Goal: Task Accomplishment & Management: Manage account settings

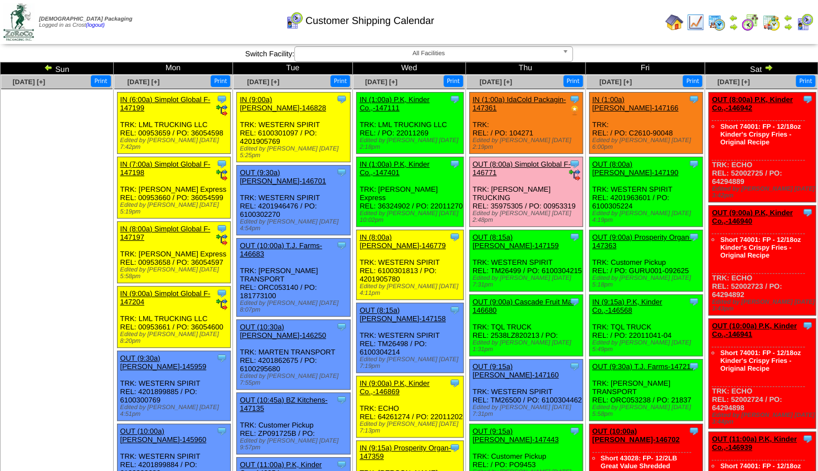
click at [548, 298] on link "OUT (9:00a) Cascade Fruit Ma-146680" at bounding box center [523, 306] width 102 height 17
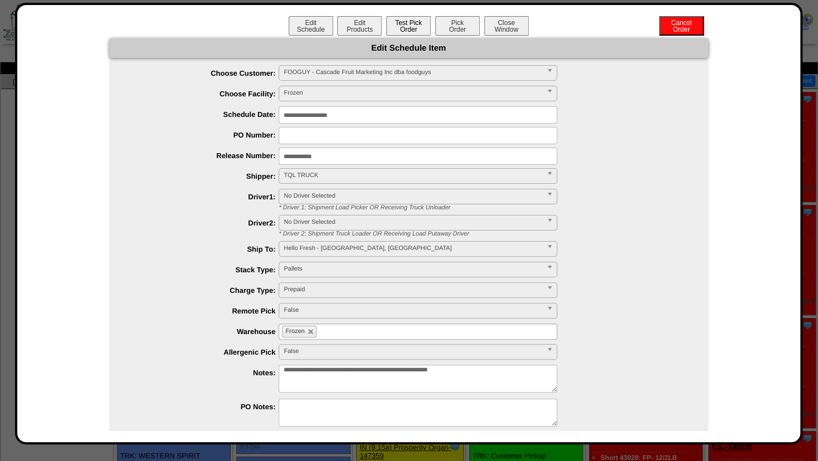
click at [404, 24] on button "Test Pick Order" at bounding box center [408, 25] width 45 height 19
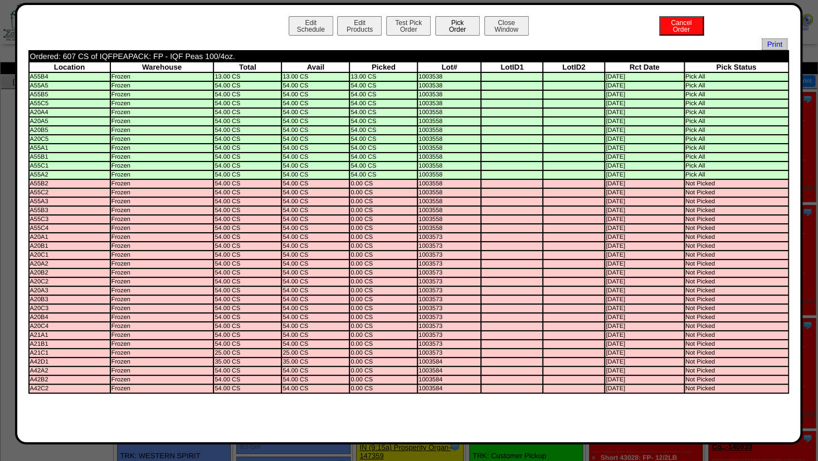
click at [454, 26] on button "Pick Order" at bounding box center [457, 25] width 45 height 19
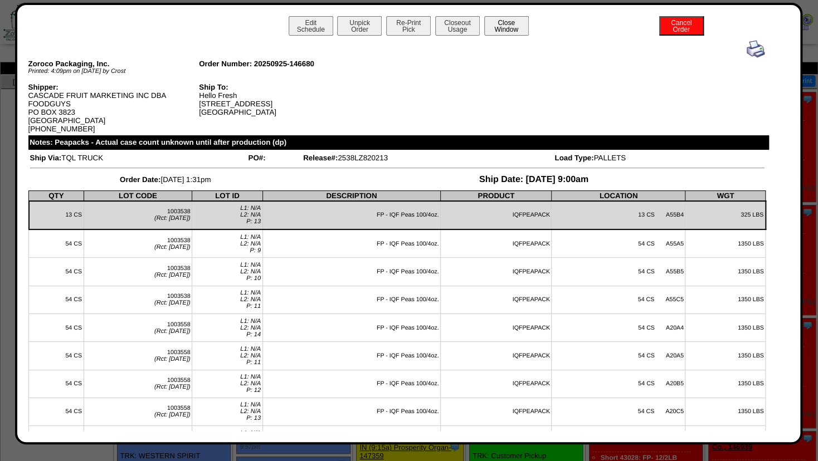
click at [495, 25] on button "Close Window" at bounding box center [506, 25] width 45 height 19
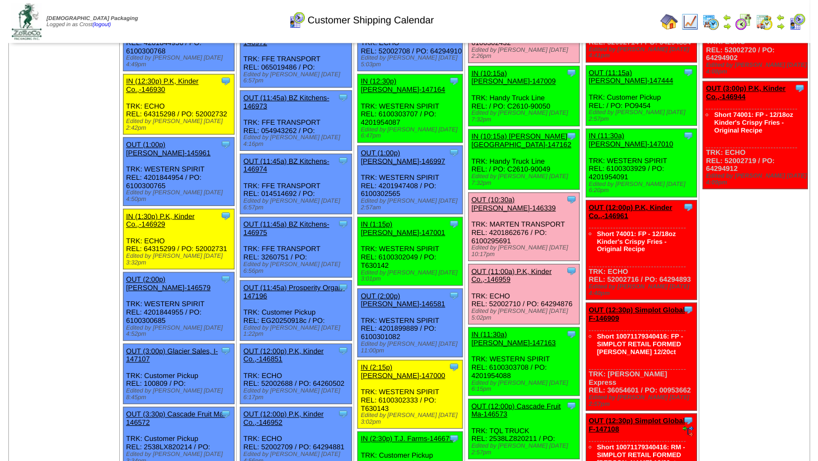
scroll to position [722, 0]
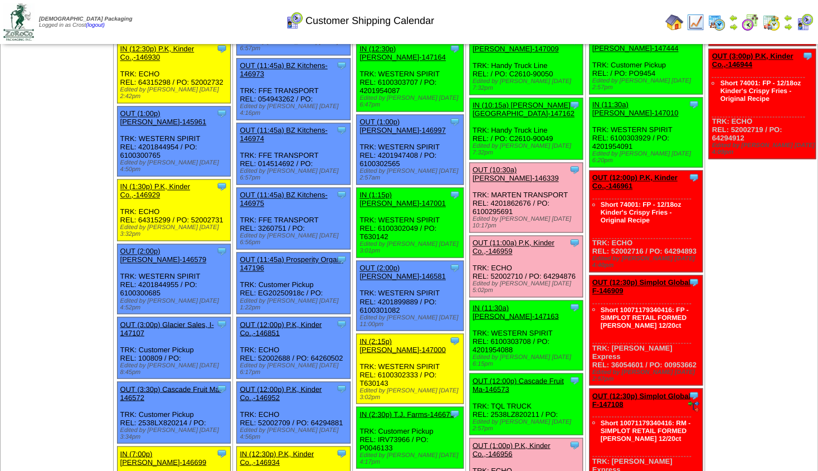
click at [542, 376] on link "OUT (12:00p) Cascade Fruit Ma-146573" at bounding box center [517, 384] width 91 height 17
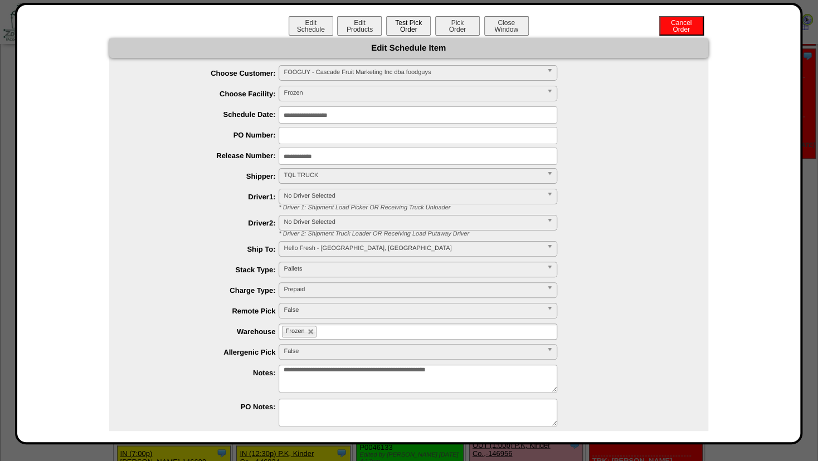
click at [411, 25] on button "Test Pick Order" at bounding box center [408, 25] width 45 height 19
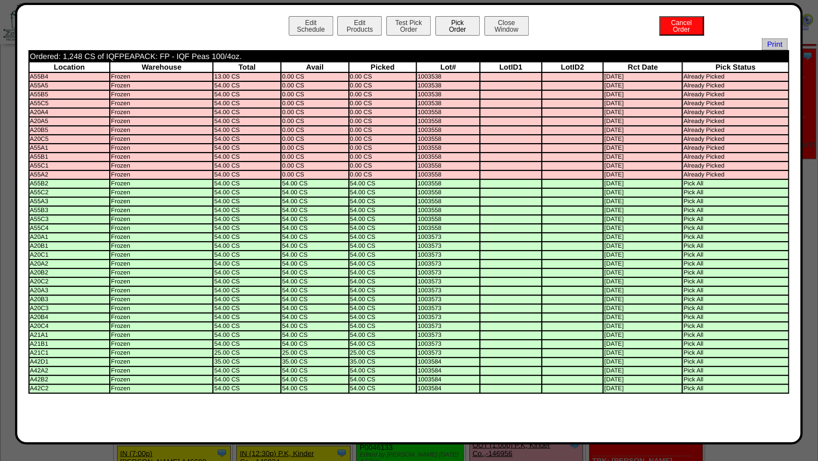
click at [458, 27] on button "Pick Order" at bounding box center [457, 25] width 45 height 19
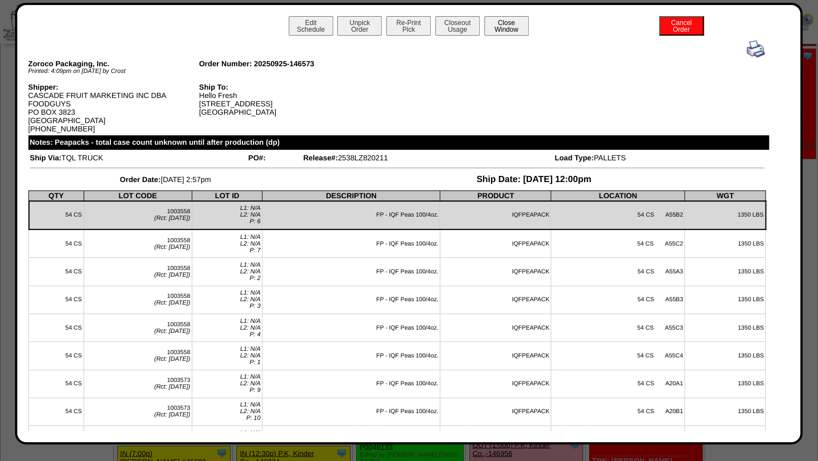
click at [511, 19] on button "Close Window" at bounding box center [506, 25] width 45 height 19
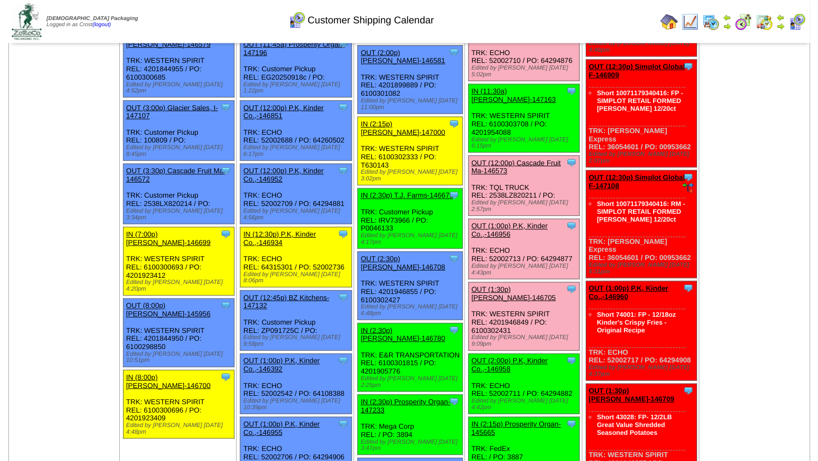
scroll to position [963, 0]
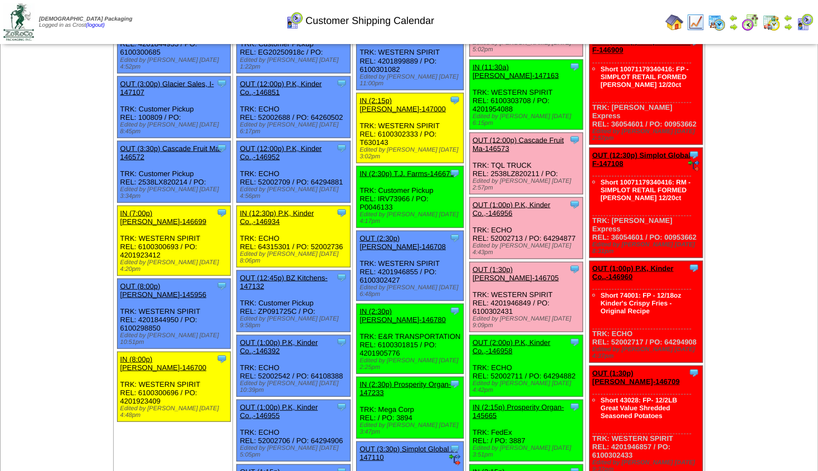
click at [519, 338] on link "OUT (2:00p) P.K, Kinder Co.,-146958" at bounding box center [511, 346] width 78 height 17
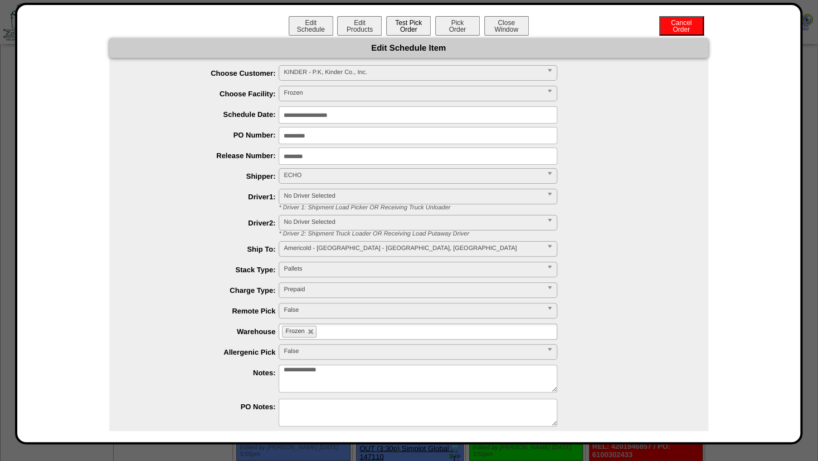
click at [386, 25] on button "Test Pick Order" at bounding box center [408, 25] width 45 height 19
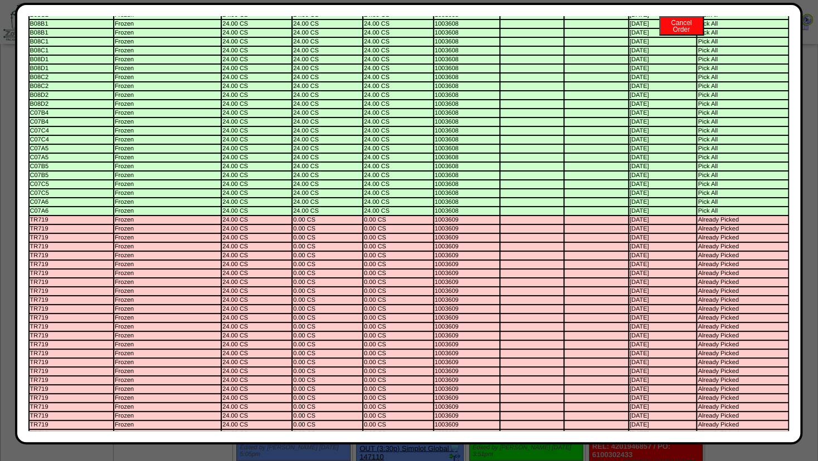
scroll to position [0, 0]
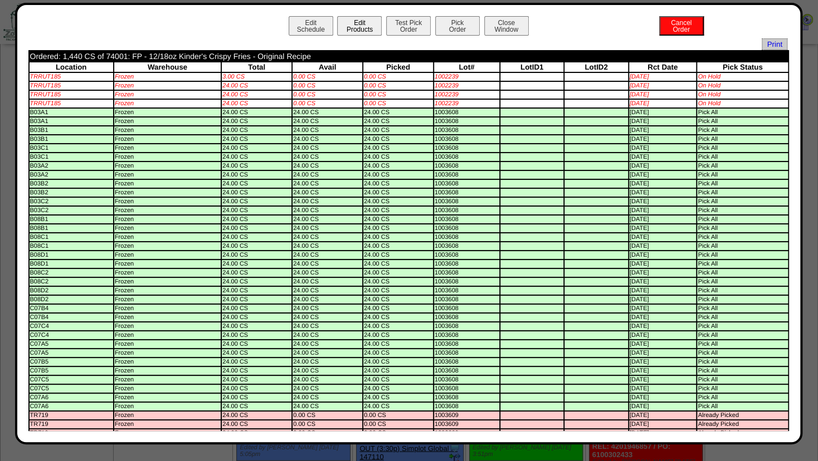
click at [359, 29] on button "Edit Products" at bounding box center [359, 25] width 45 height 19
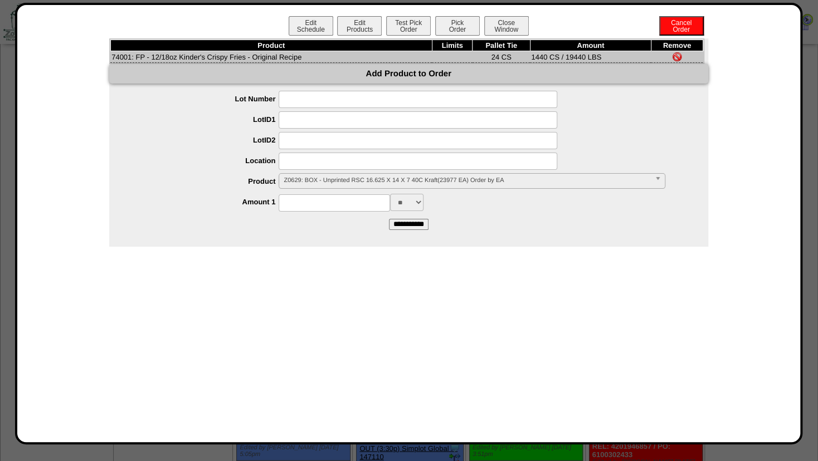
click at [304, 164] on input at bounding box center [418, 161] width 279 height 17
click at [311, 177] on span "Z0629: BOX - Unprinted RSC 16.625 X 14 X 7 40C Kraft(23977 EA) Order by EA" at bounding box center [467, 180] width 366 height 13
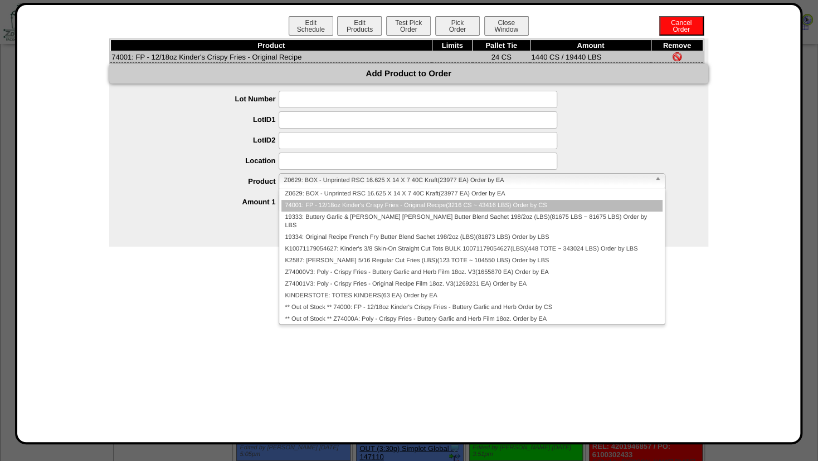
click at [306, 207] on li "74001: FP - 12/18oz Kinder's Crispy Fries - Original Recipe(3216 CS ~ 43416 LBS…" at bounding box center [471, 206] width 381 height 12
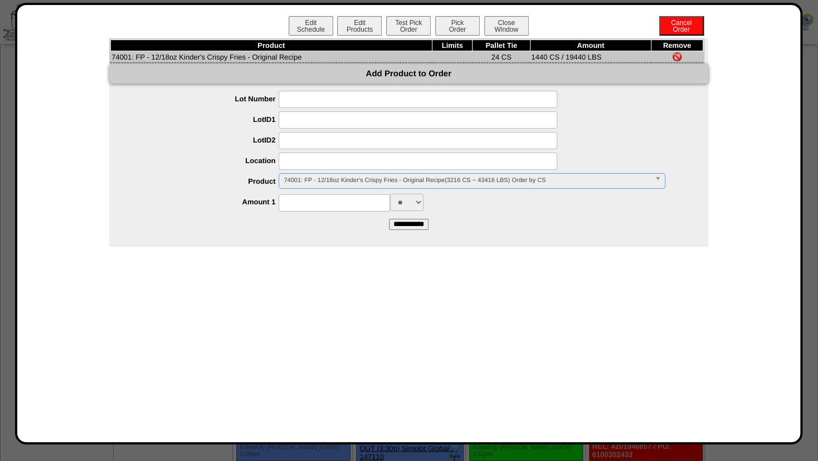
click at [300, 164] on input at bounding box center [418, 161] width 279 height 17
type input "*******"
click at [181, 157] on div "*******" at bounding box center [419, 161] width 577 height 17
click at [299, 204] on input at bounding box center [334, 202] width 111 height 17
type input "****"
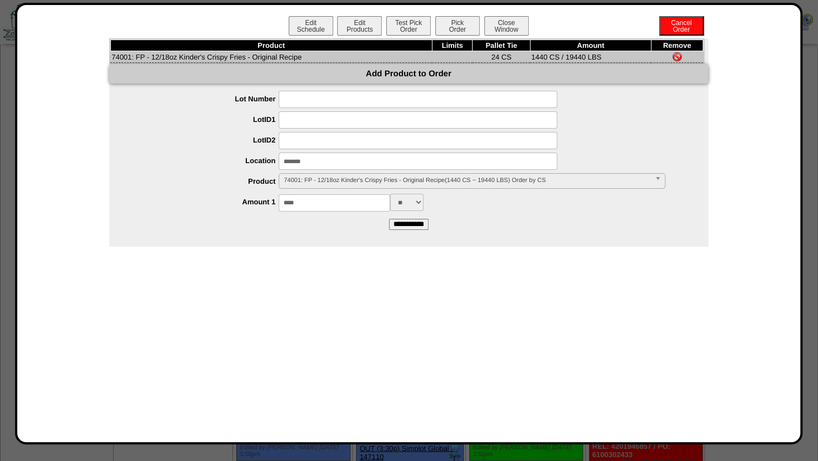
click at [475, 222] on form "**********" at bounding box center [408, 160] width 599 height 139
click at [411, 226] on input "**********" at bounding box center [409, 224] width 40 height 11
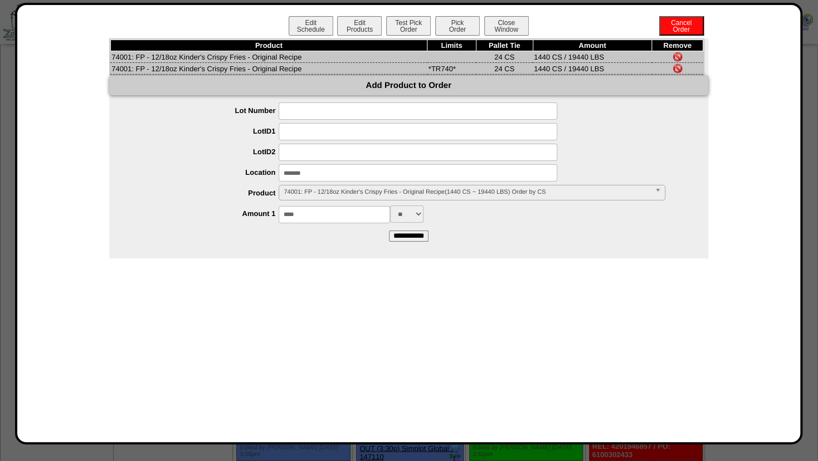
click at [675, 55] on img at bounding box center [677, 56] width 9 height 9
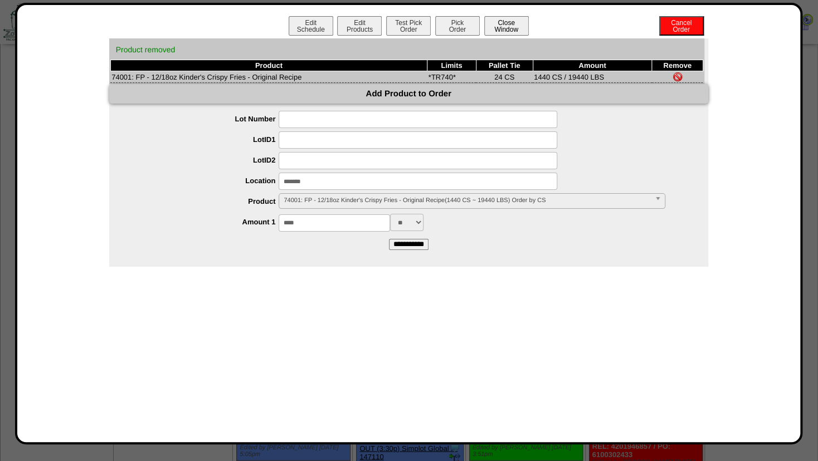
click at [503, 25] on button "Close Window" at bounding box center [506, 25] width 45 height 19
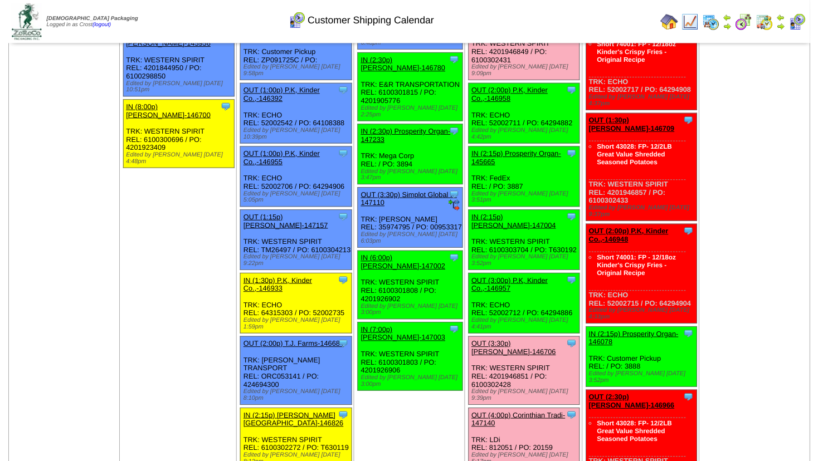
scroll to position [1203, 0]
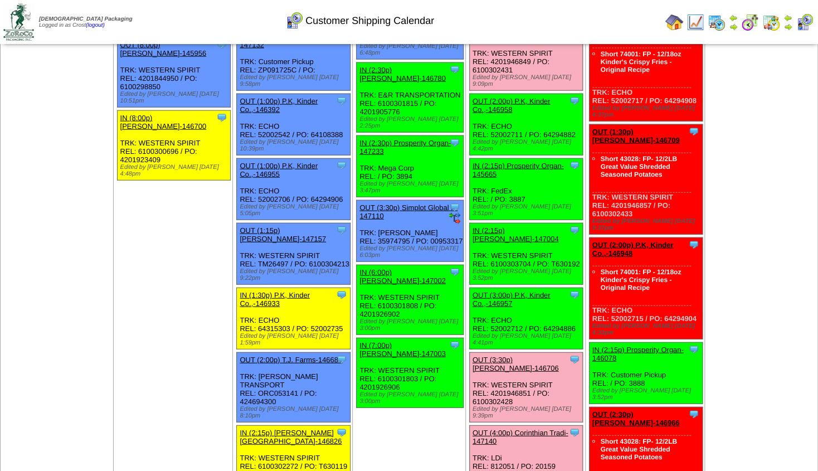
click at [521, 291] on link "OUT (3:00p) P.K, Kinder Co.,-146957" at bounding box center [511, 299] width 78 height 17
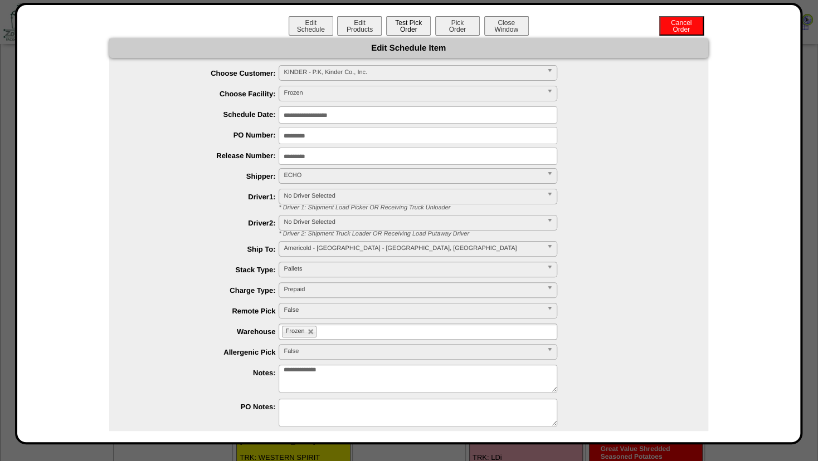
click at [403, 25] on button "Test Pick Order" at bounding box center [408, 25] width 45 height 19
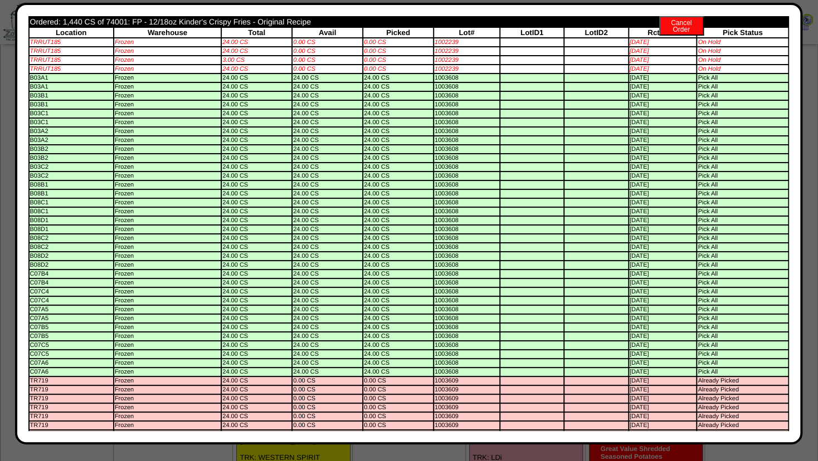
scroll to position [0, 0]
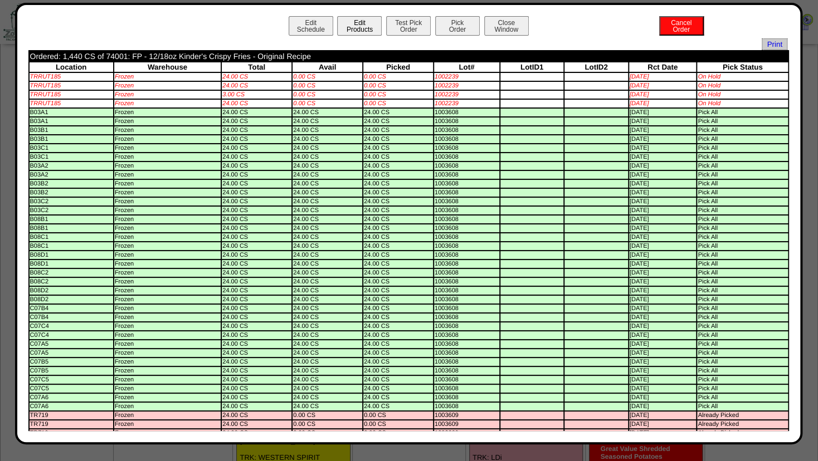
click at [353, 27] on button "Edit Products" at bounding box center [359, 25] width 45 height 19
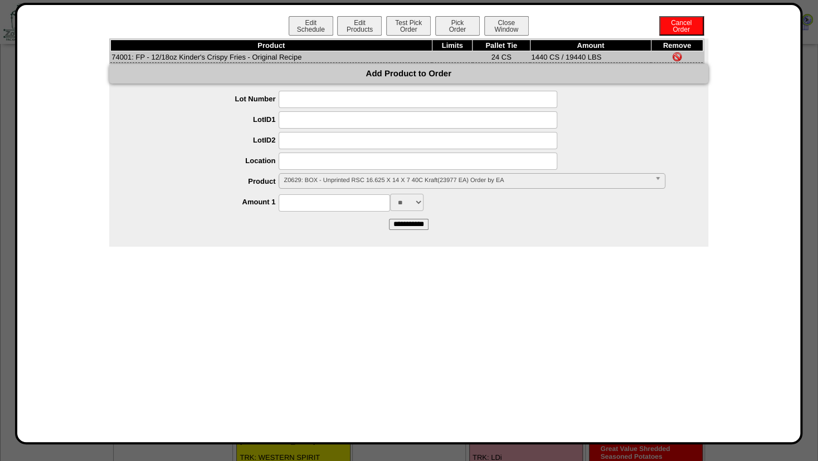
click at [332, 184] on span "Z0629: BOX - Unprinted RSC 16.625 X 14 X 7 40C Kraft(23977 EA) Order by EA" at bounding box center [467, 180] width 366 height 13
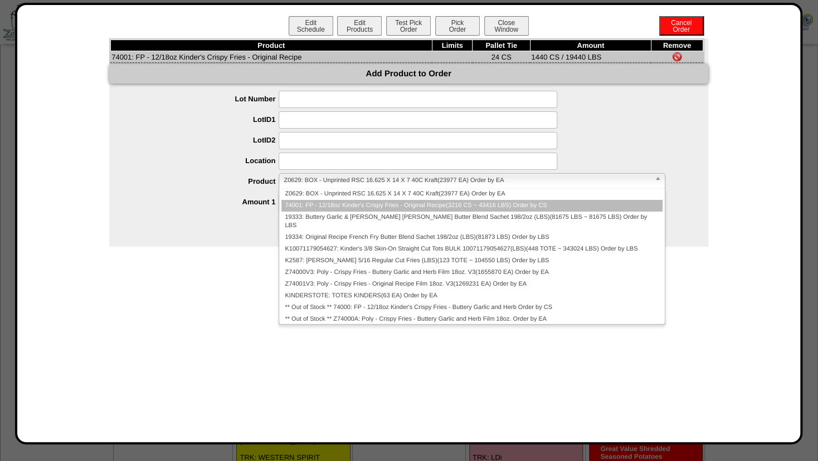
click at [323, 203] on li "74001: FP - 12/18oz Kinder's Crispy Fries - Original Recipe(3216 CS ~ 43416 LBS…" at bounding box center [471, 206] width 381 height 12
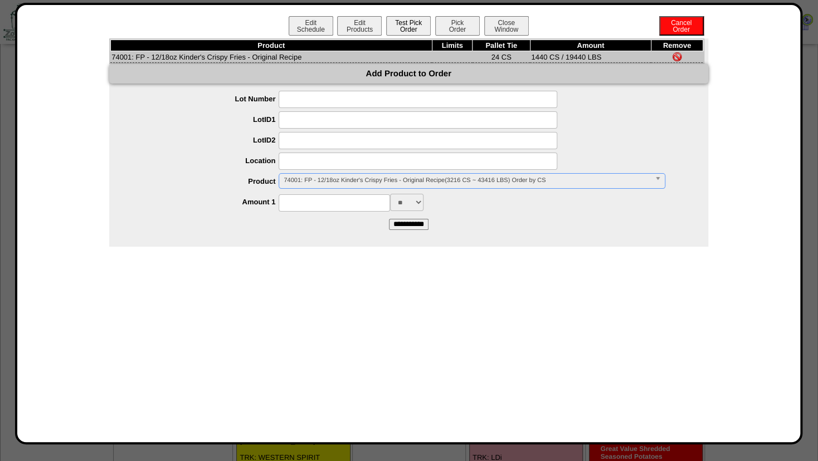
click at [403, 23] on button "Test Pick Order" at bounding box center [408, 25] width 45 height 19
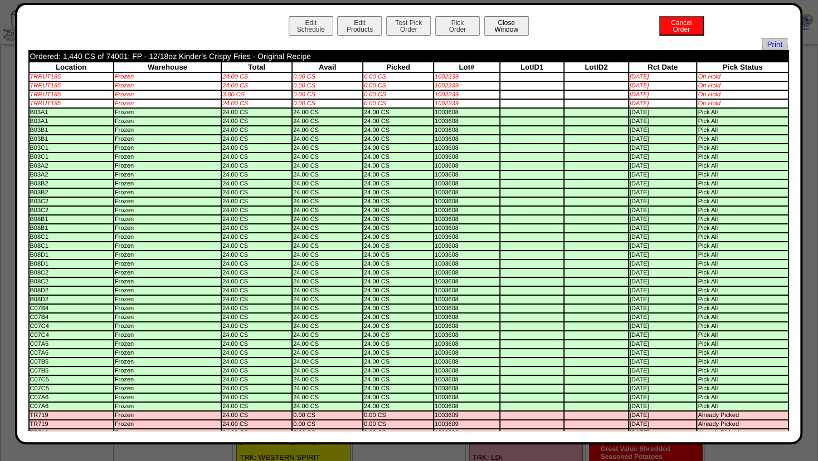
click at [500, 28] on button "Close Window" at bounding box center [506, 25] width 45 height 19
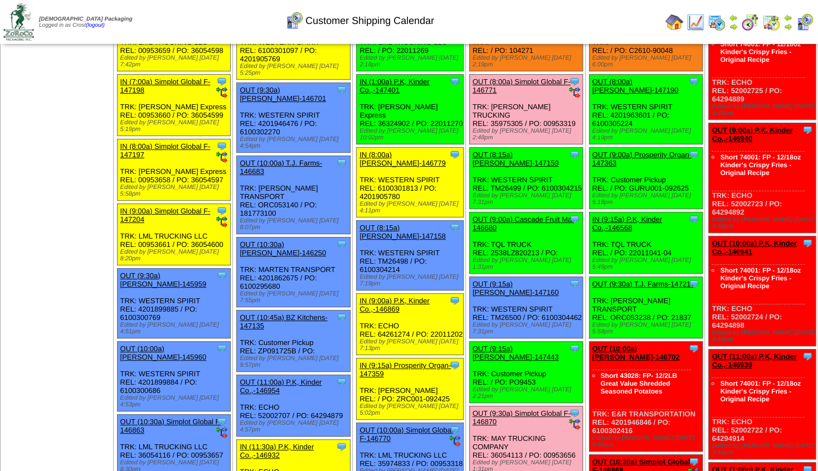
scroll to position [82, 0]
click at [734, 24] on img at bounding box center [733, 26] width 9 height 9
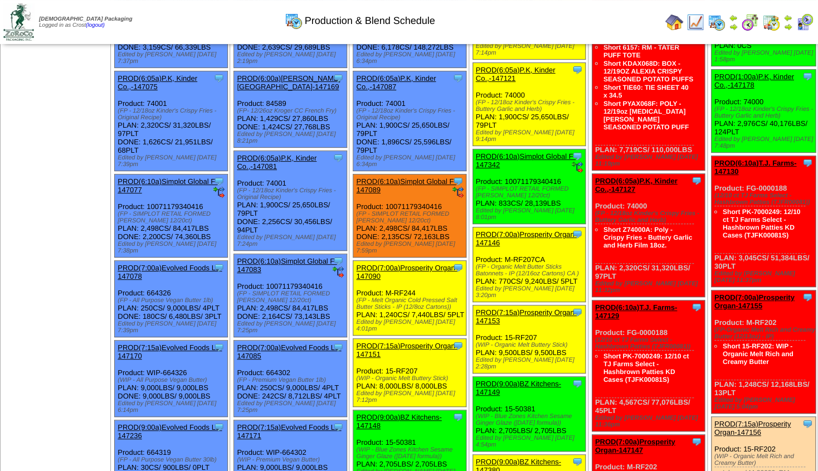
scroll to position [60, 0]
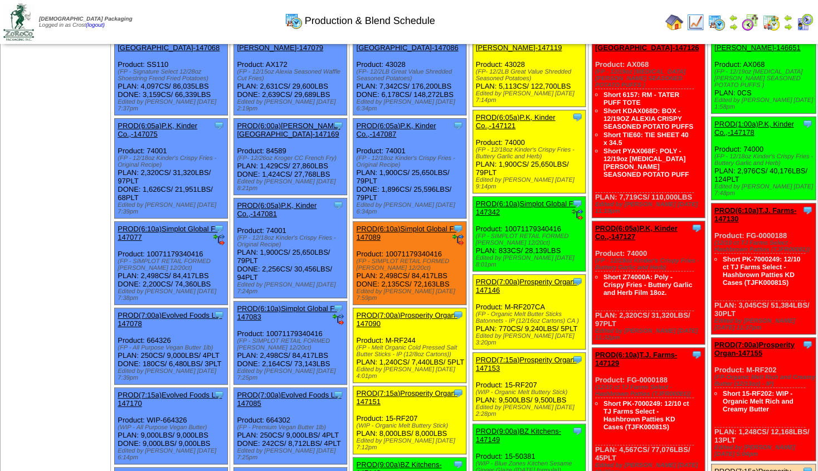
click at [733, 27] on img at bounding box center [733, 26] width 9 height 9
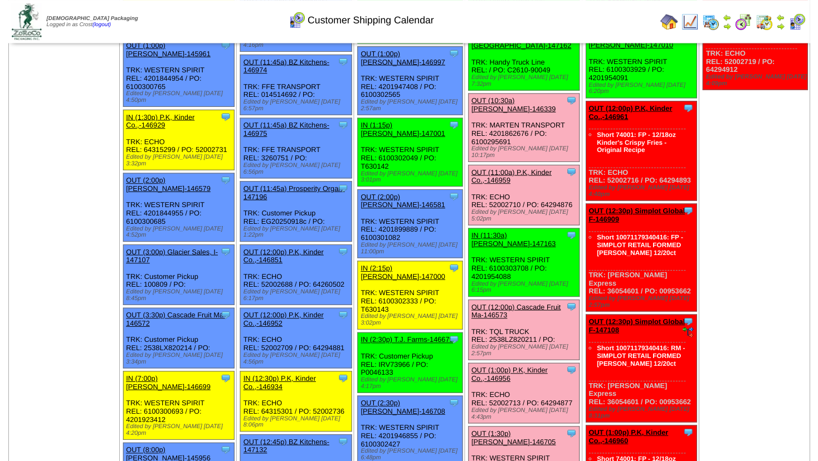
scroll to position [982, 0]
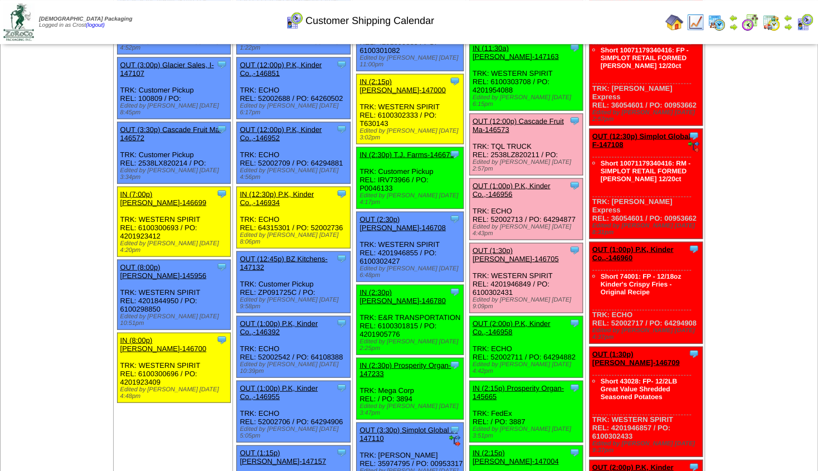
click at [523, 319] on link "OUT (2:00p) P.K, Kinder Co.,-146958" at bounding box center [511, 327] width 78 height 17
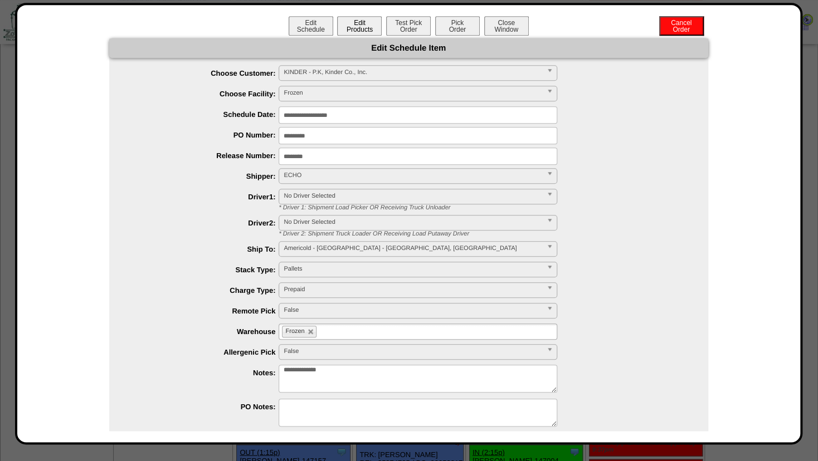
click at [353, 27] on button "Edit Products" at bounding box center [359, 25] width 45 height 19
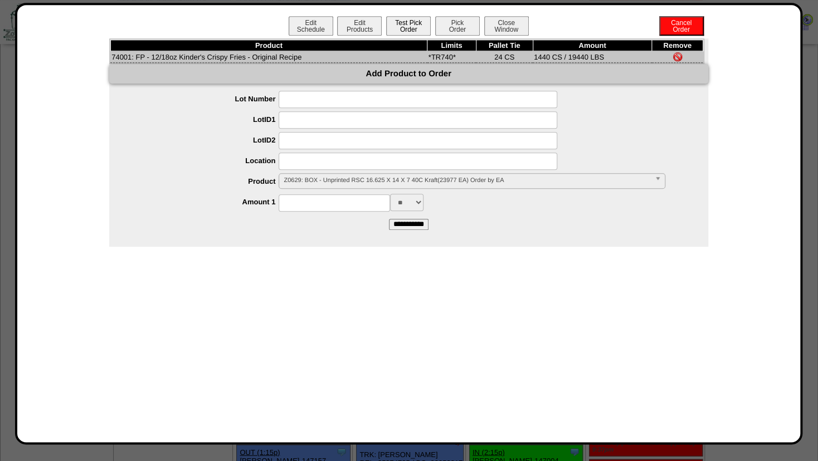
click at [398, 21] on button "Test Pick Order" at bounding box center [408, 25] width 45 height 19
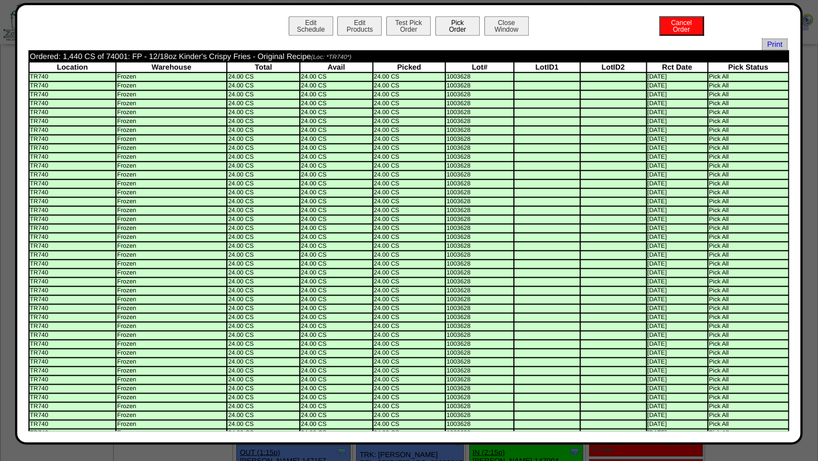
click at [452, 27] on button "Pick Order" at bounding box center [457, 25] width 45 height 19
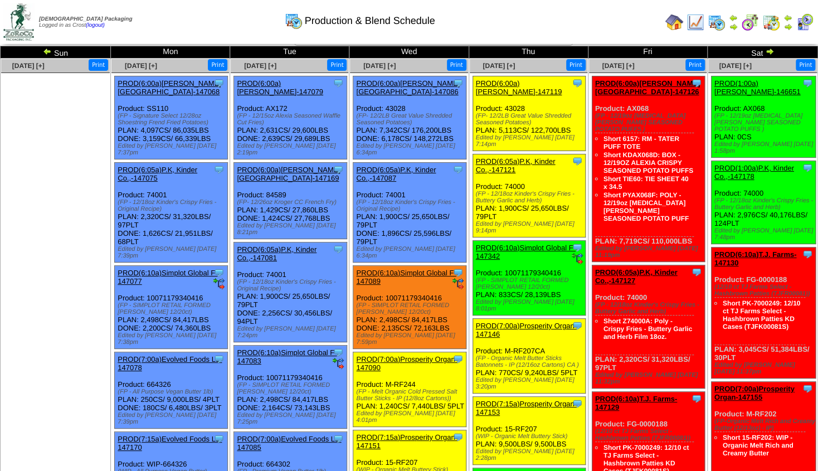
scroll to position [13, 0]
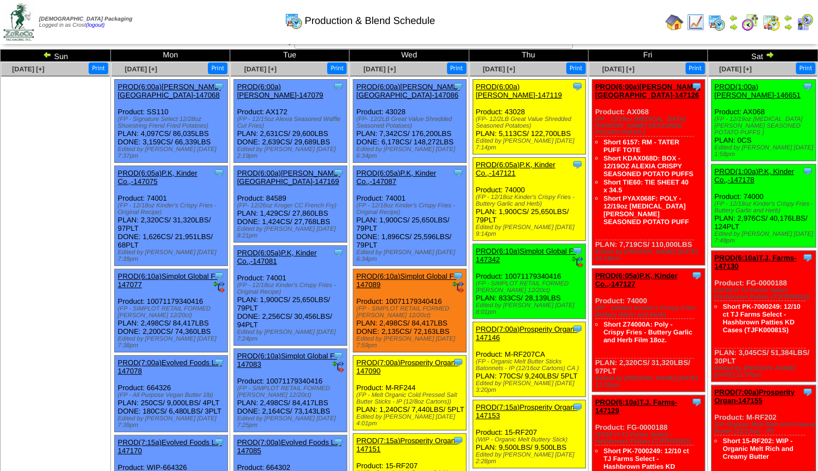
click at [789, 25] on img at bounding box center [787, 26] width 9 height 9
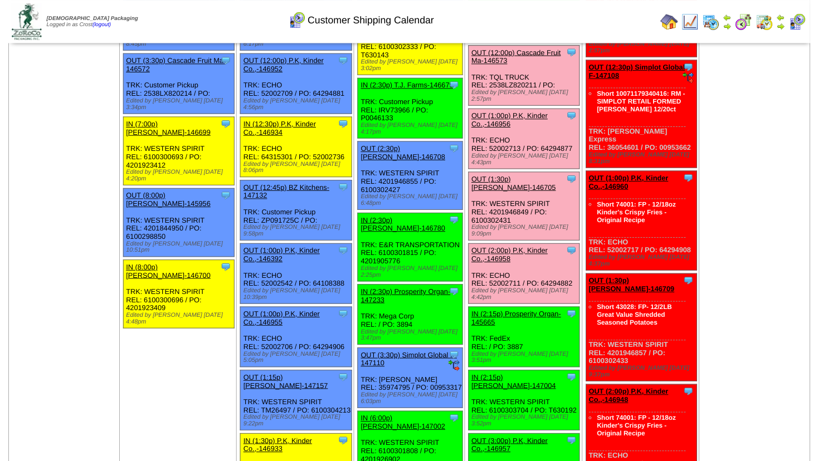
scroll to position [1037, 0]
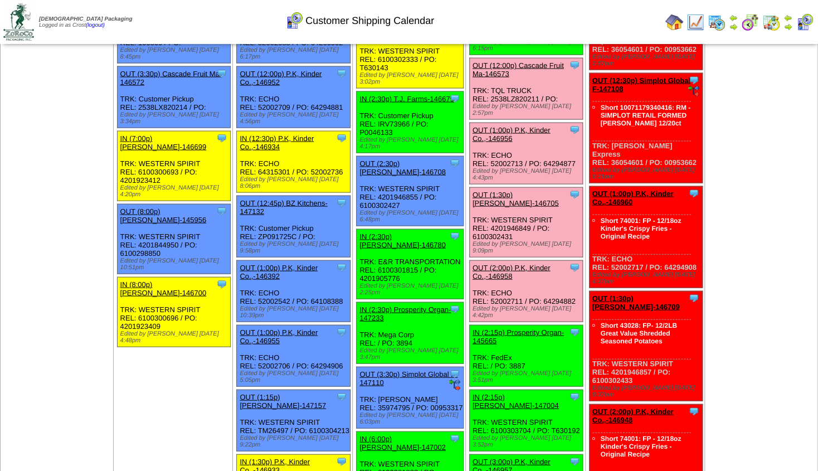
click at [506, 457] on link "OUT (3:00p) P.K, Kinder Co.,-146957" at bounding box center [511, 465] width 78 height 17
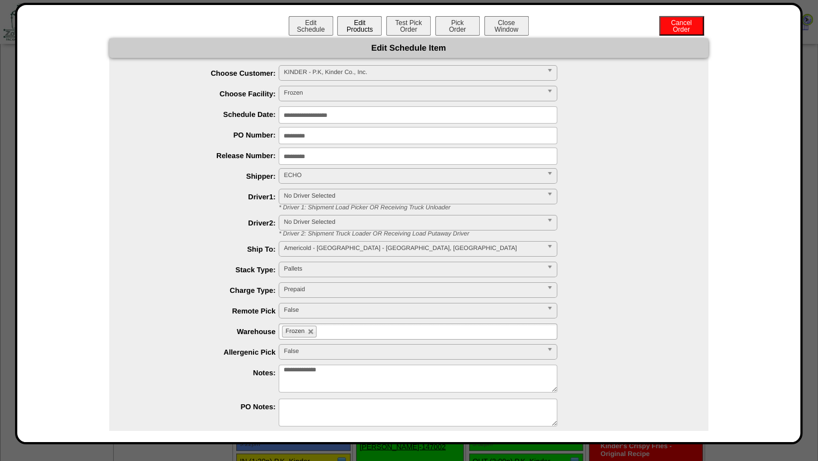
click at [351, 29] on button "Edit Products" at bounding box center [359, 25] width 45 height 19
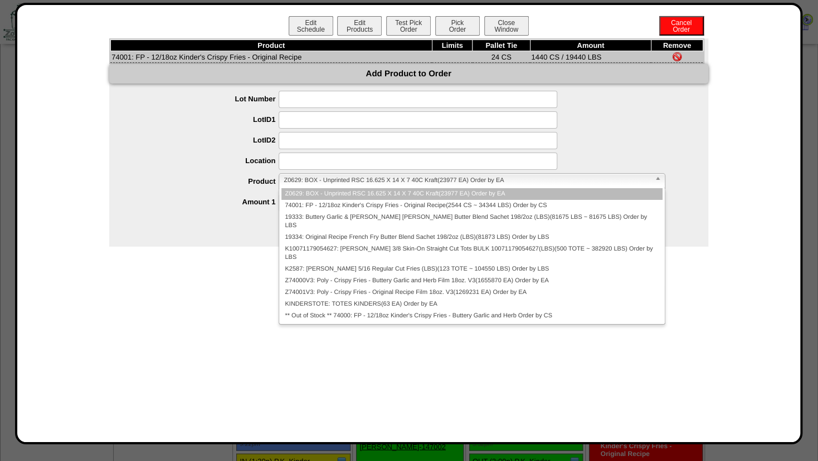
click at [329, 182] on span "Z0629: BOX - Unprinted RSC 16.625 X 14 X 7 40C Kraft(23977 EA) Order by EA" at bounding box center [467, 180] width 366 height 13
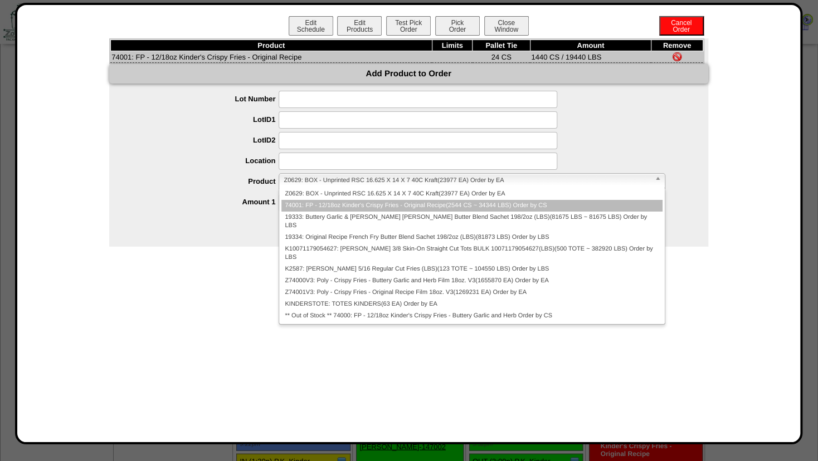
click at [332, 206] on li "74001: FP - 12/18oz Kinder's Crispy Fries - Original Recipe(2544 CS ~ 34344 LBS…" at bounding box center [471, 206] width 381 height 12
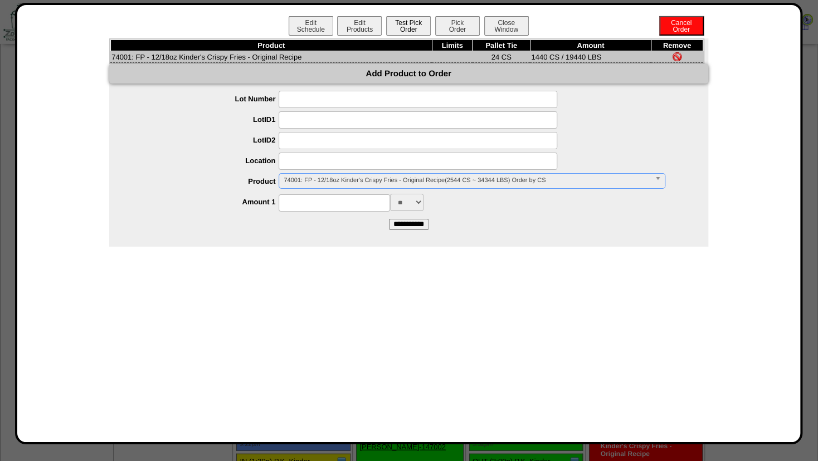
click at [405, 26] on button "Test Pick Order" at bounding box center [408, 25] width 45 height 19
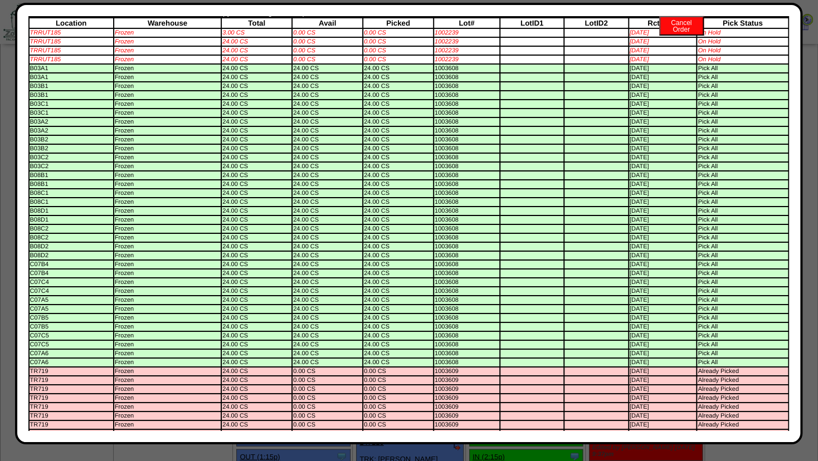
scroll to position [0, 0]
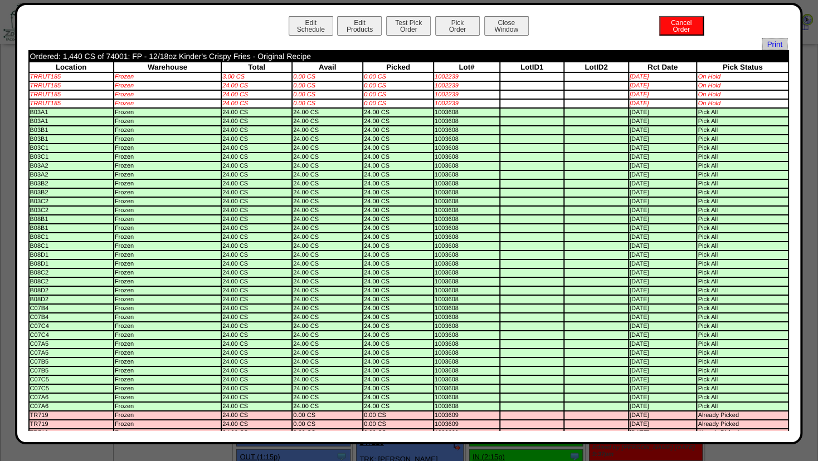
drag, startPoint x: 779, startPoint y: 232, endPoint x: 656, endPoint y: 74, distance: 200.5
click at [789, 49] on div "Edit Schedule Edit Products Test Pick Order Pick Order Cancel Order Close Windo…" at bounding box center [408, 223] width 760 height 415
click at [197, 30] on div "Edit Schedule Edit Products Test Pick Order Pick Order Cancel Order Close Window" at bounding box center [408, 27] width 760 height 22
click at [404, 26] on button "Test Pick Order" at bounding box center [408, 25] width 45 height 19
click at [358, 24] on button "Edit Products" at bounding box center [359, 25] width 45 height 19
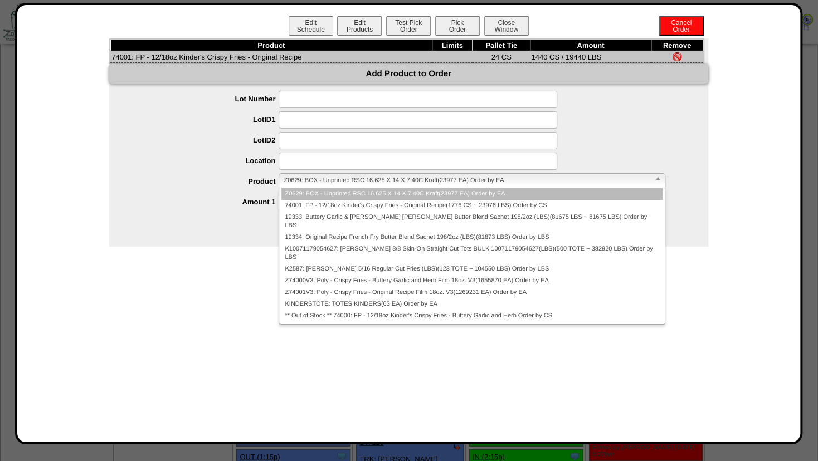
click at [360, 184] on span "Z0629: BOX - Unprinted RSC 16.625 X 14 X 7 40C Kraft(23977 EA) Order by EA" at bounding box center [467, 180] width 366 height 13
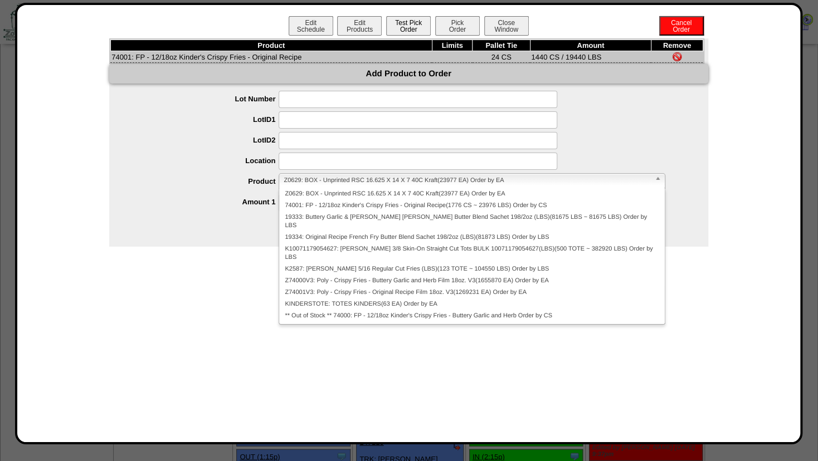
click at [408, 26] on button "Test Pick Order" at bounding box center [408, 25] width 45 height 19
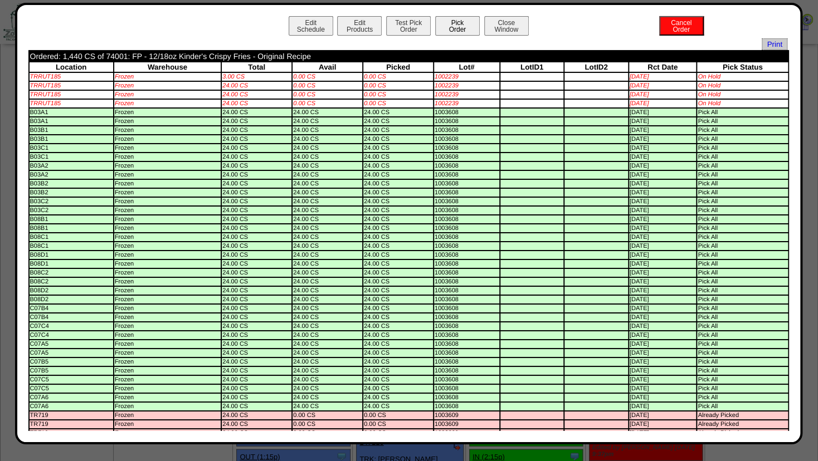
click at [454, 27] on button "Pick Order" at bounding box center [457, 25] width 45 height 19
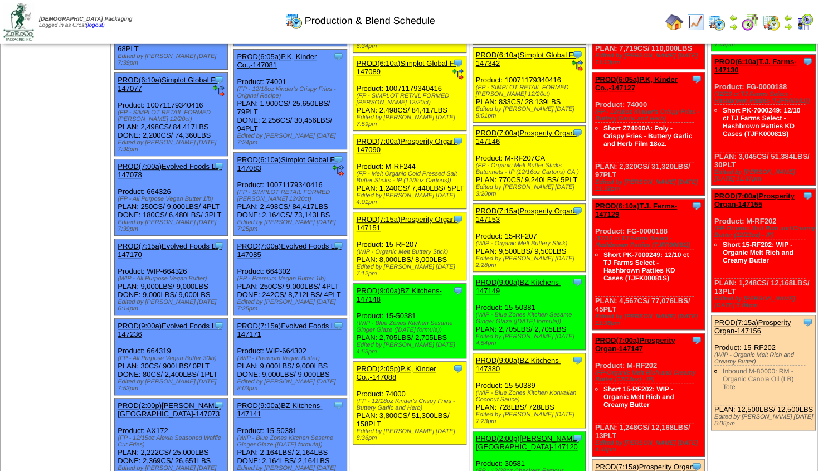
scroll to position [181, 0]
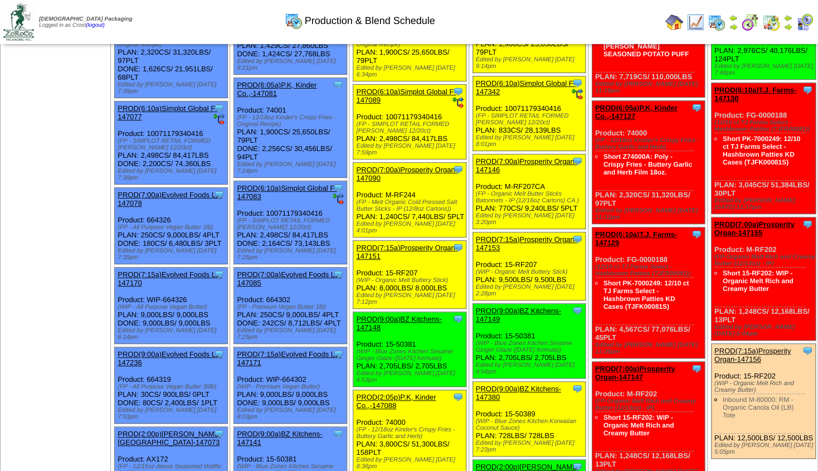
click at [786, 24] on img at bounding box center [787, 26] width 9 height 9
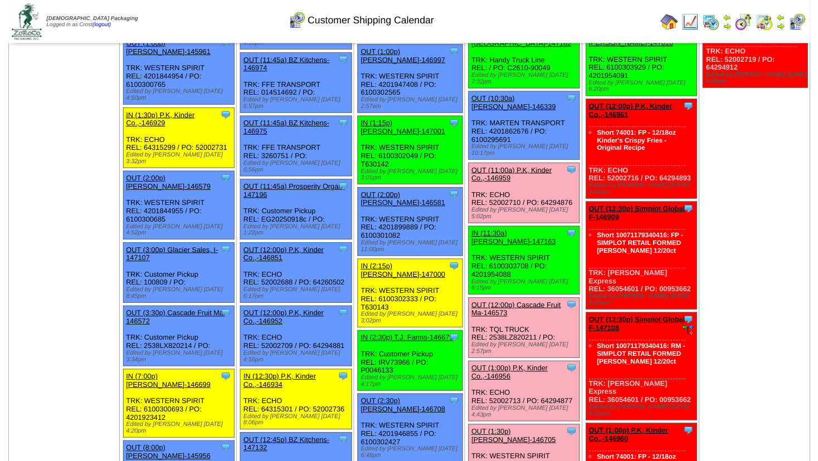
scroll to position [800, 0]
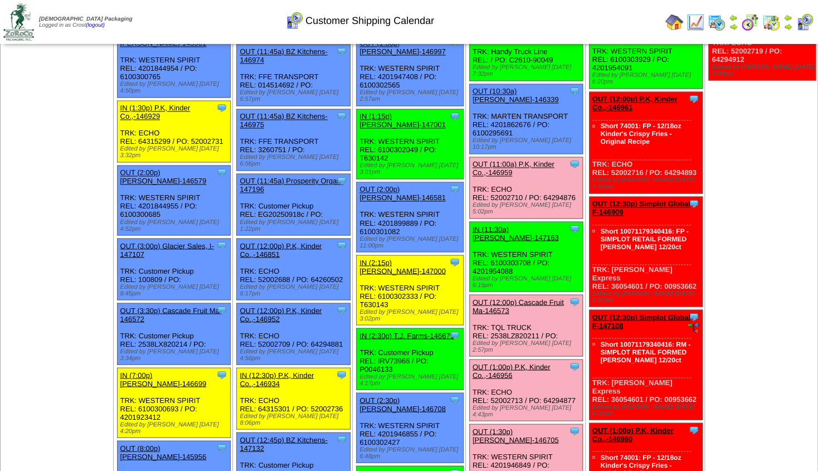
click at [519, 160] on link "OUT (11:00a) P.K, Kinder Co.,-146959" at bounding box center [513, 168] width 82 height 17
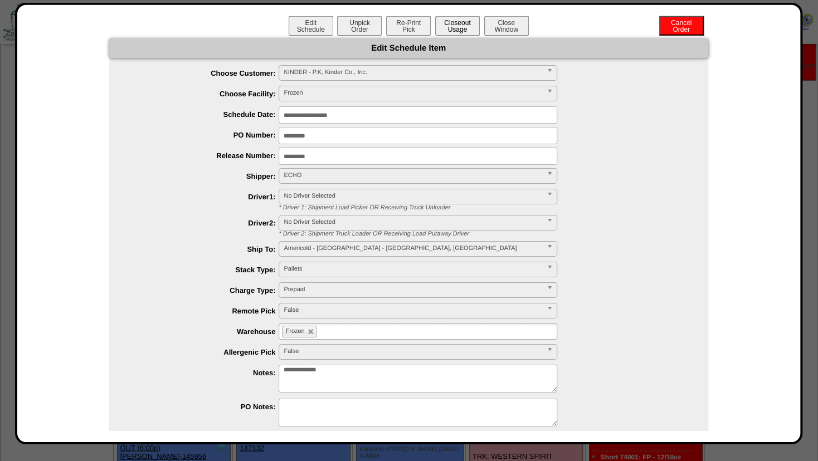
click at [454, 25] on button "Closeout Usage" at bounding box center [457, 25] width 45 height 19
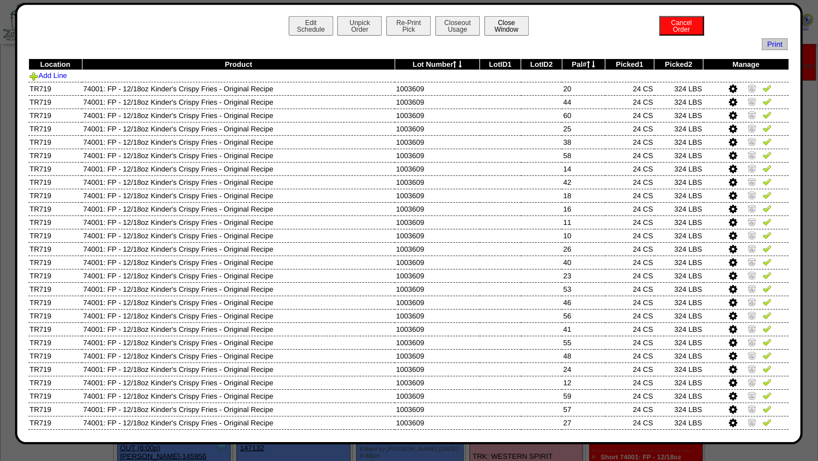
click at [509, 27] on button "Close Window" at bounding box center [506, 25] width 45 height 19
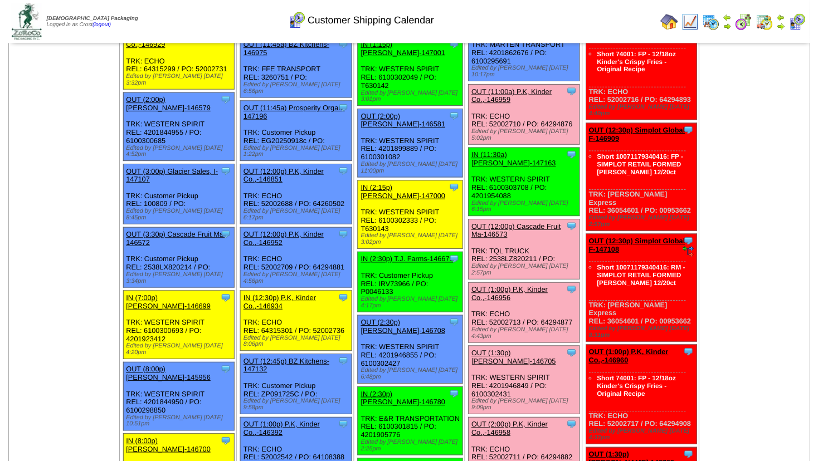
scroll to position [874, 0]
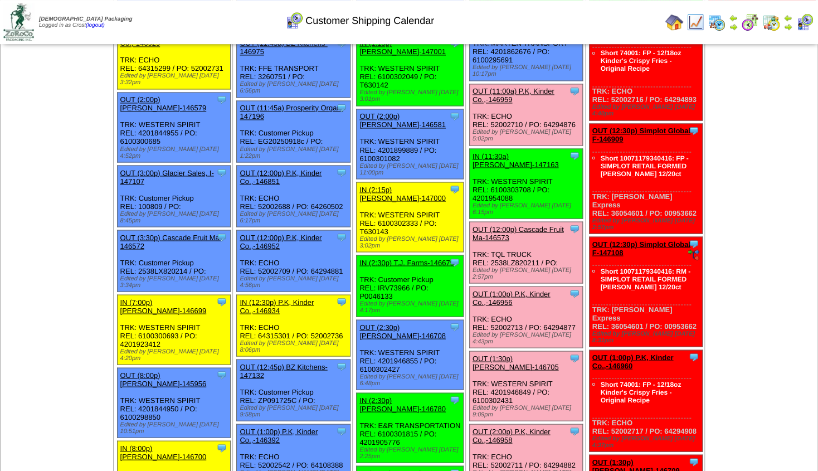
click at [517, 289] on link "OUT (1:00p) P.K, Kinder Co.,-146956" at bounding box center [511, 297] width 78 height 17
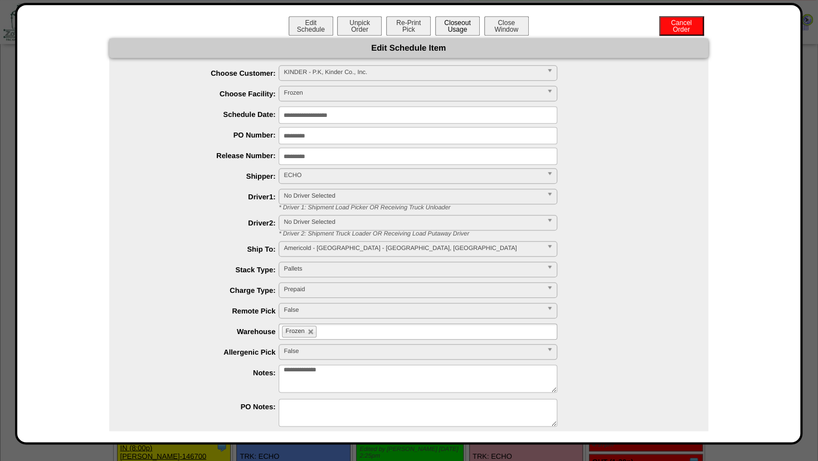
click at [458, 28] on button "Closeout Usage" at bounding box center [457, 25] width 45 height 19
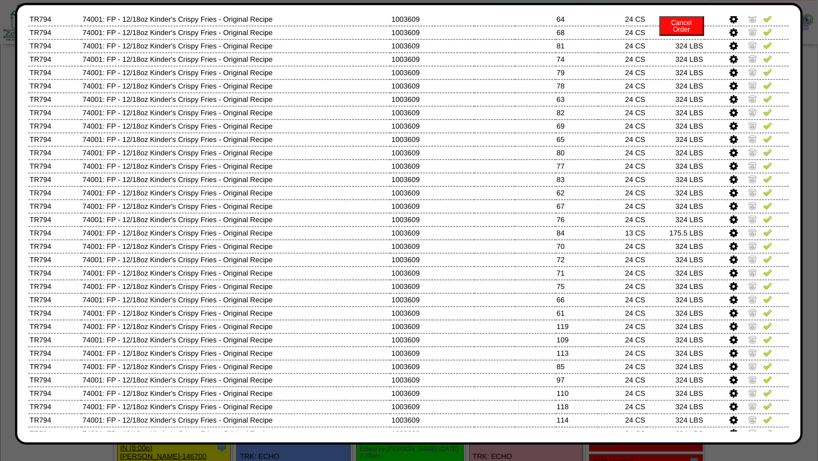
scroll to position [0, 0]
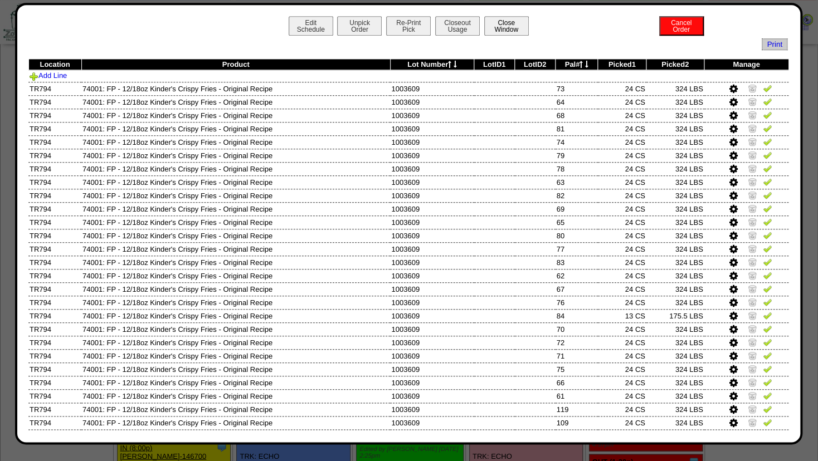
click at [506, 25] on button "Close Window" at bounding box center [506, 25] width 45 height 19
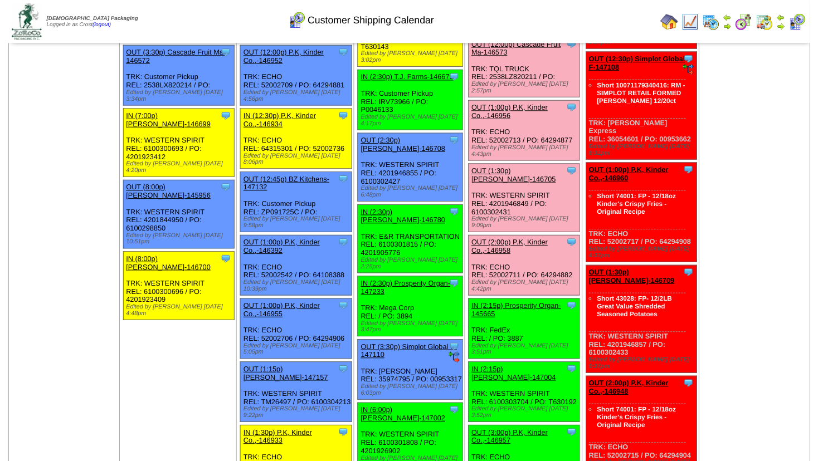
scroll to position [1083, 0]
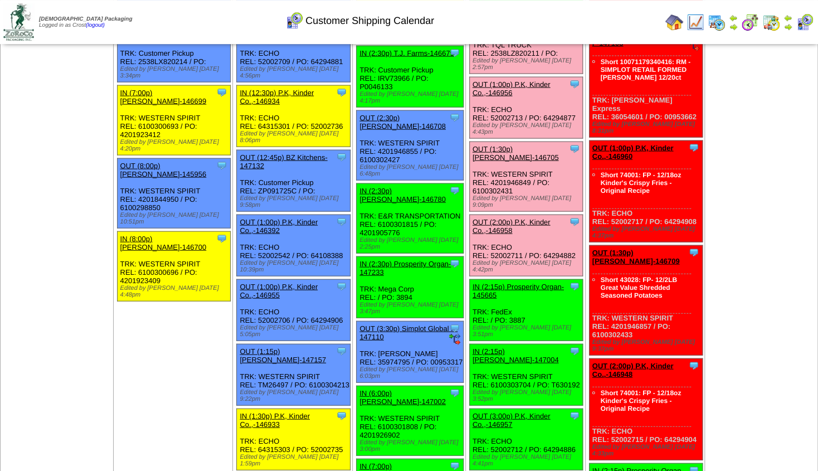
click at [517, 217] on link "OUT (2:00p) P.K, Kinder Co.,-146958" at bounding box center [511, 225] width 78 height 17
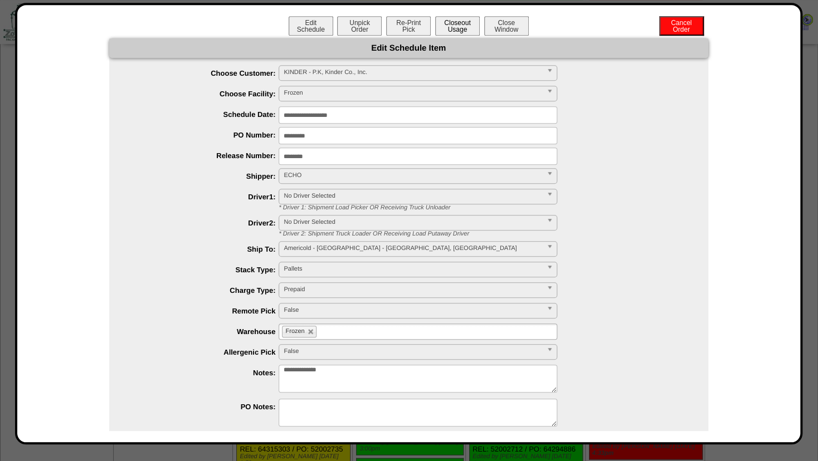
click at [464, 23] on button "Closeout Usage" at bounding box center [457, 25] width 45 height 19
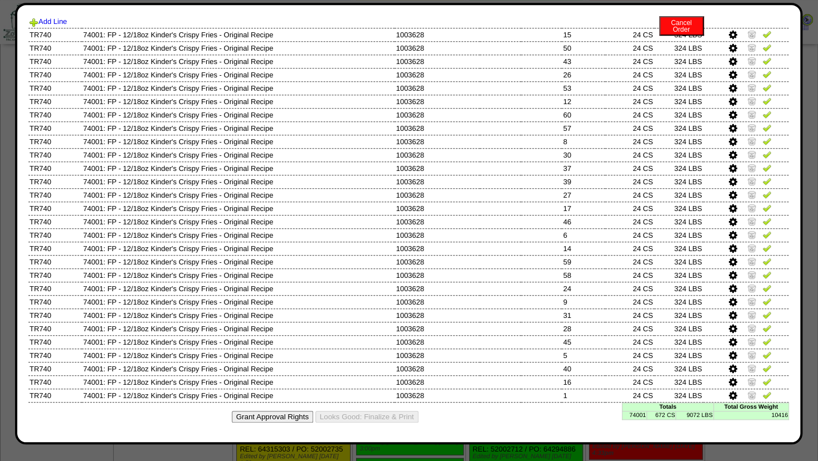
scroll to position [0, 0]
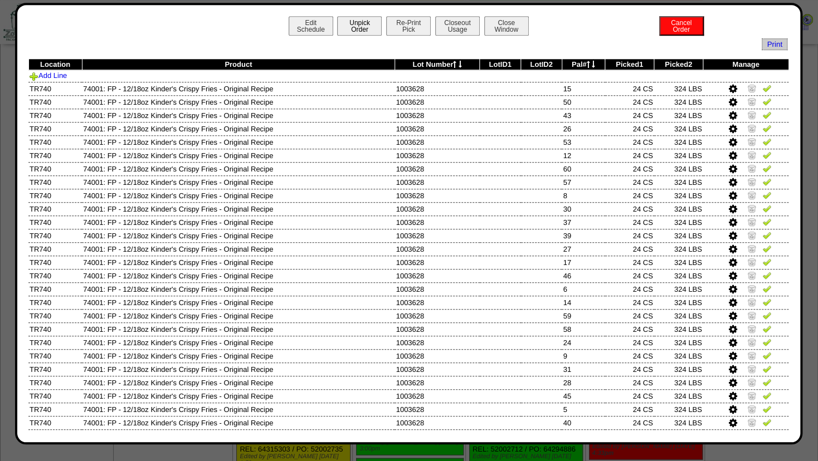
click at [360, 30] on button "Unpick Order" at bounding box center [359, 25] width 45 height 19
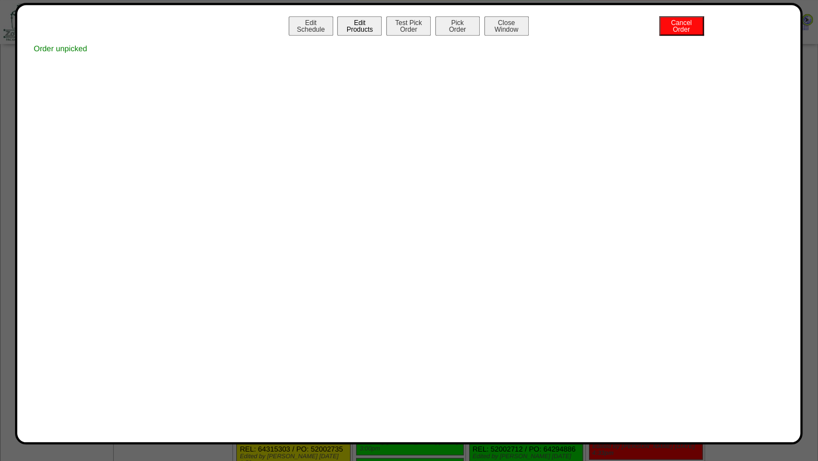
click at [363, 26] on button "Edit Products" at bounding box center [359, 25] width 45 height 19
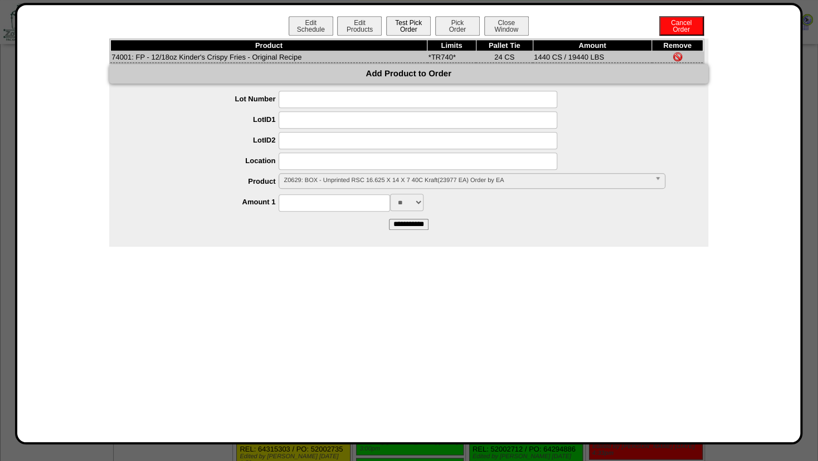
click at [401, 21] on button "Test Pick Order" at bounding box center [408, 25] width 45 height 19
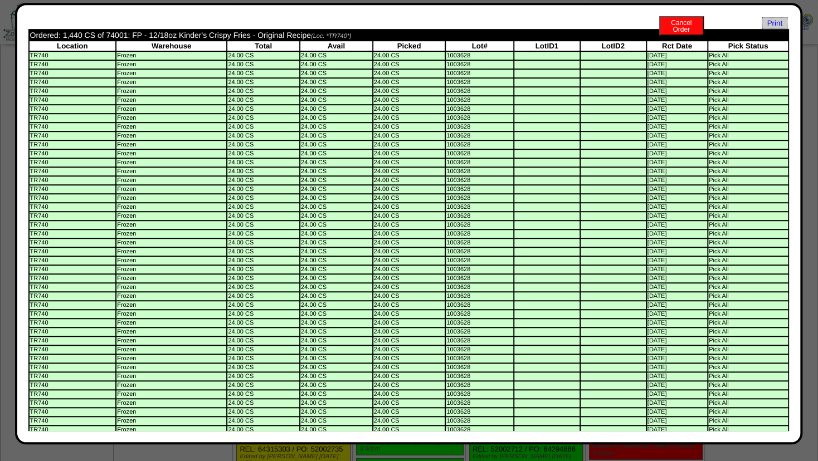
scroll to position [2, 0]
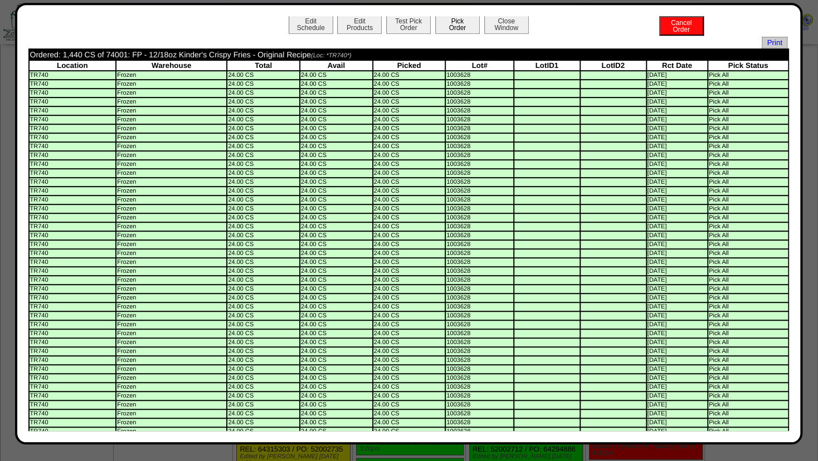
click at [448, 25] on button "Pick Order" at bounding box center [457, 23] width 45 height 19
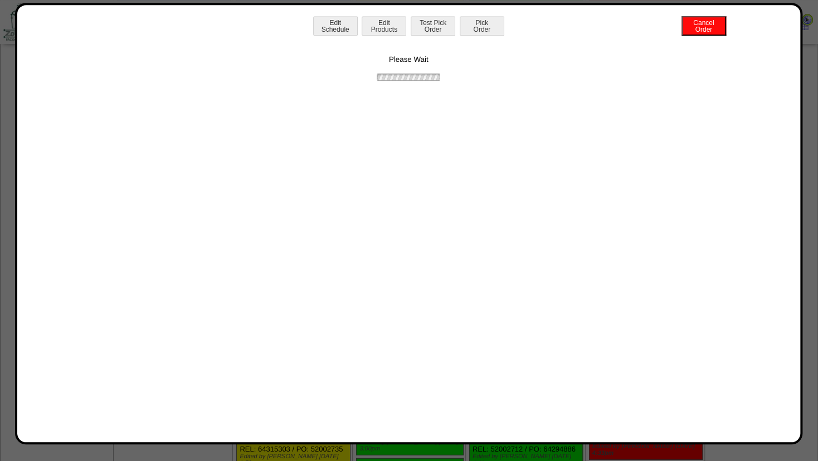
scroll to position [0, 0]
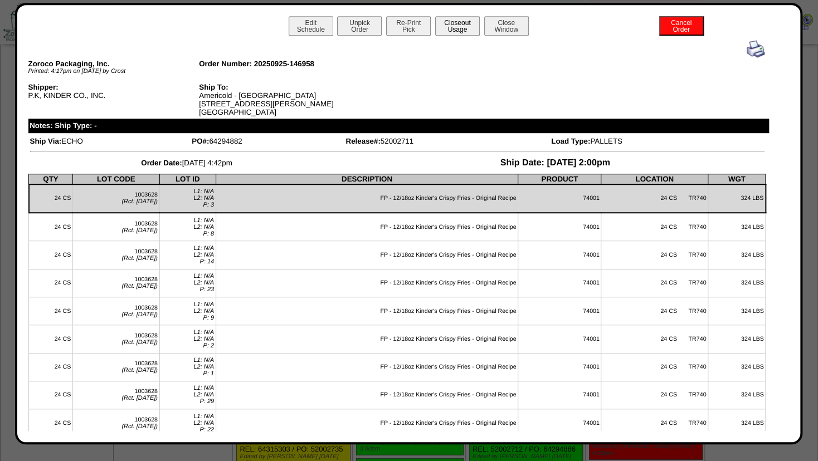
click at [458, 25] on button "Closeout Usage" at bounding box center [457, 25] width 45 height 19
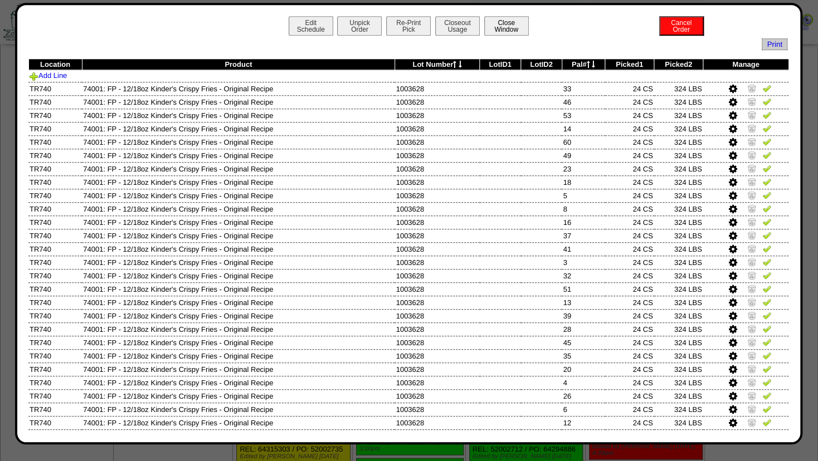
click at [516, 27] on button "Close Window" at bounding box center [506, 25] width 45 height 19
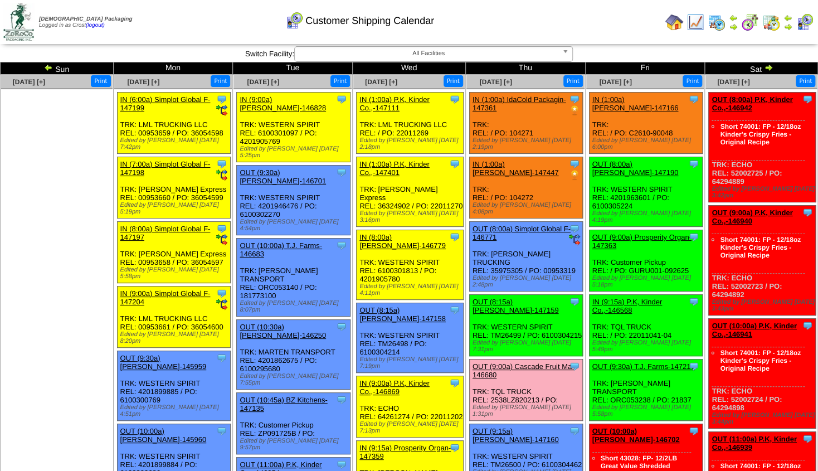
click at [789, 25] on img at bounding box center [787, 26] width 9 height 9
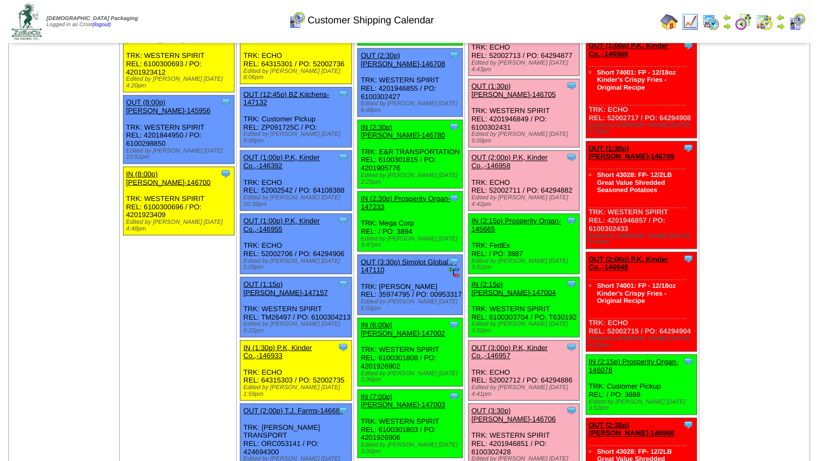
scroll to position [1119, 0]
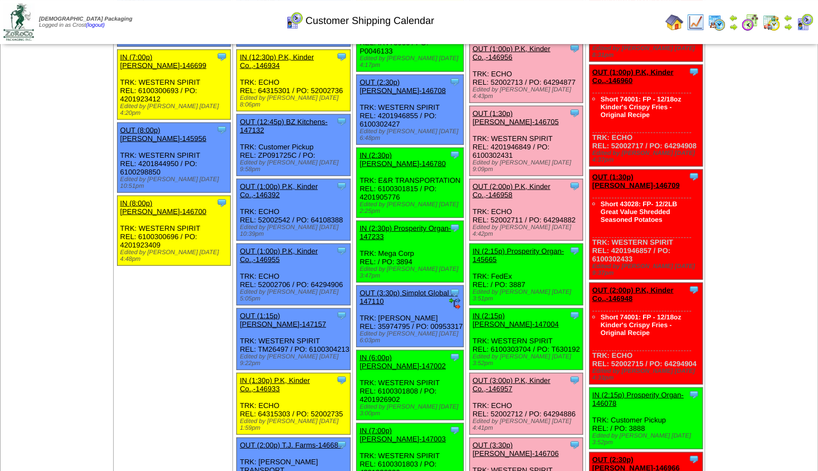
click at [522, 376] on link "OUT (3:00p) P.K, Kinder Co.,-146957" at bounding box center [511, 384] width 78 height 17
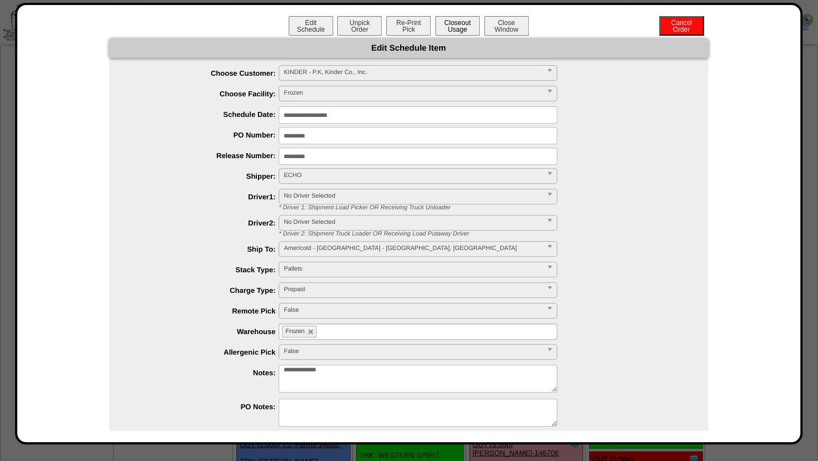
click at [450, 31] on button "Closeout Usage" at bounding box center [457, 25] width 45 height 19
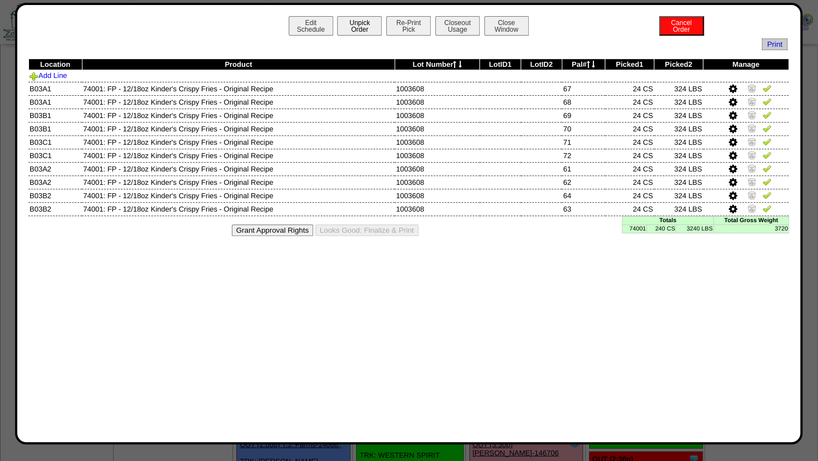
click at [358, 30] on button "Unpick Order" at bounding box center [359, 25] width 45 height 19
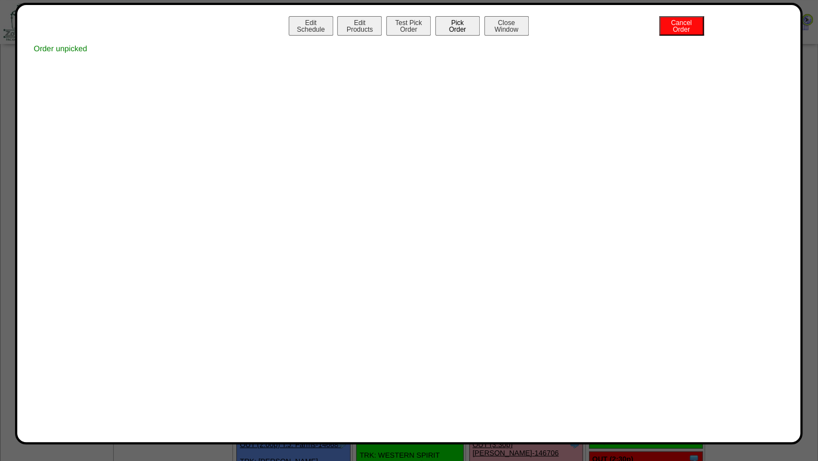
click at [451, 25] on button "Pick Order" at bounding box center [457, 25] width 45 height 19
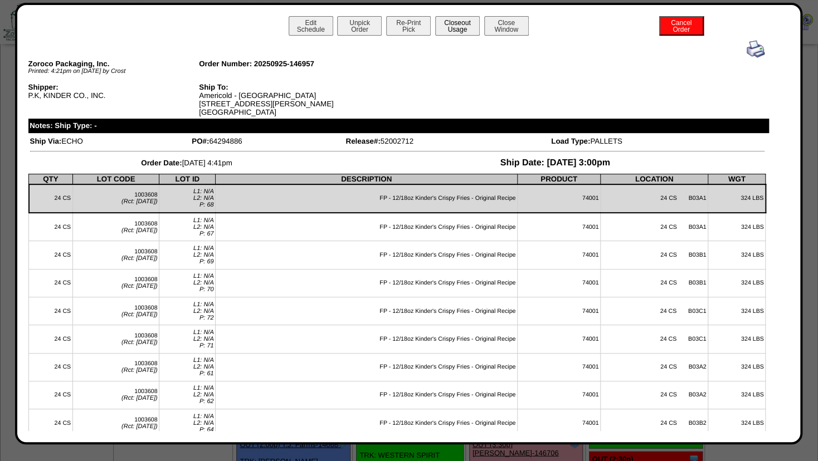
click at [447, 28] on button "Closeout Usage" at bounding box center [457, 25] width 45 height 19
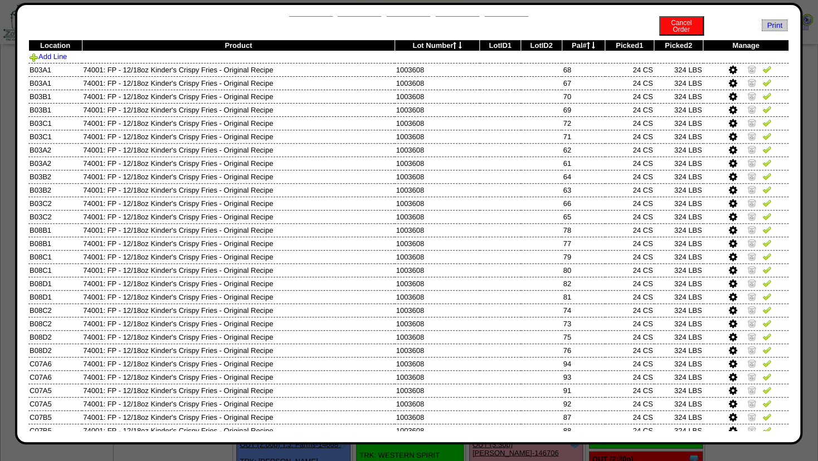
scroll to position [0, 0]
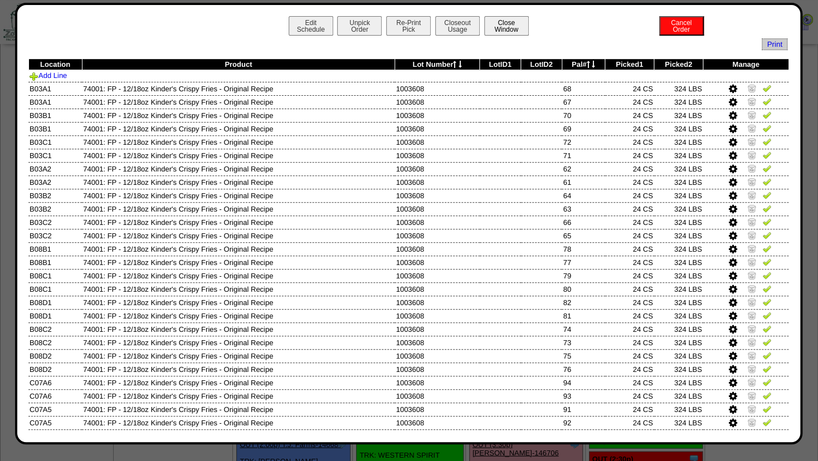
click at [504, 27] on button "Close Window" at bounding box center [506, 25] width 45 height 19
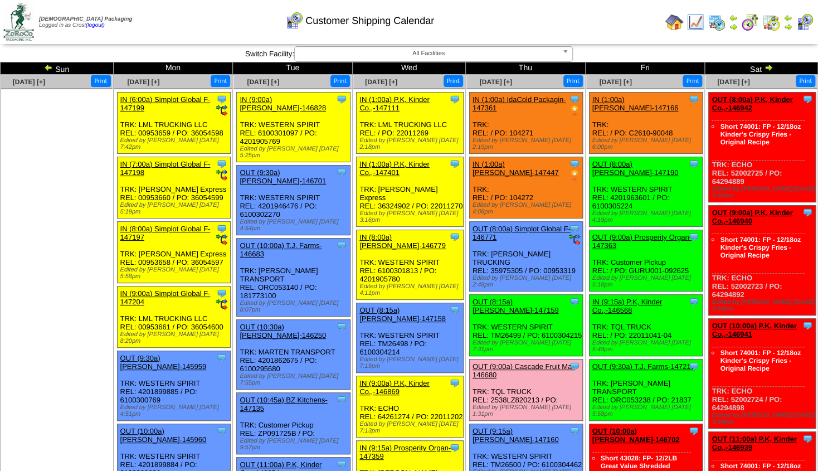
click at [626, 233] on link "OUT (9:00a) Prosperity Organ-147363" at bounding box center [641, 241] width 99 height 17
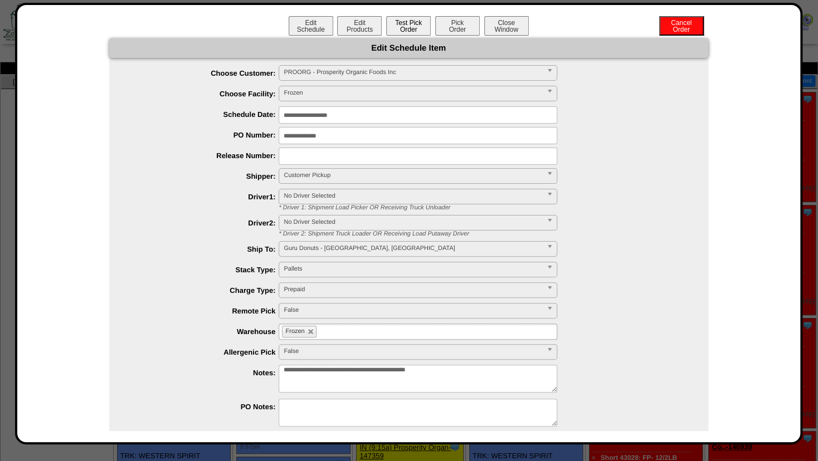
click at [400, 28] on button "Test Pick Order" at bounding box center [408, 25] width 45 height 19
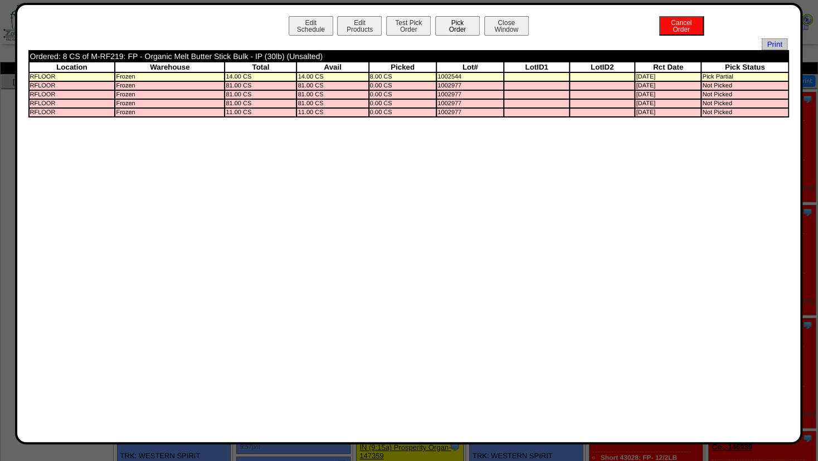
click at [450, 25] on button "Pick Order" at bounding box center [457, 25] width 45 height 19
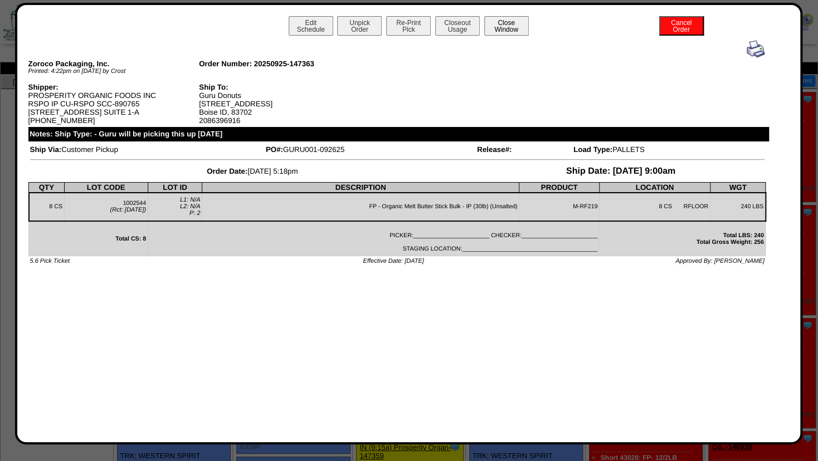
click at [500, 24] on button "Close Window" at bounding box center [506, 25] width 45 height 19
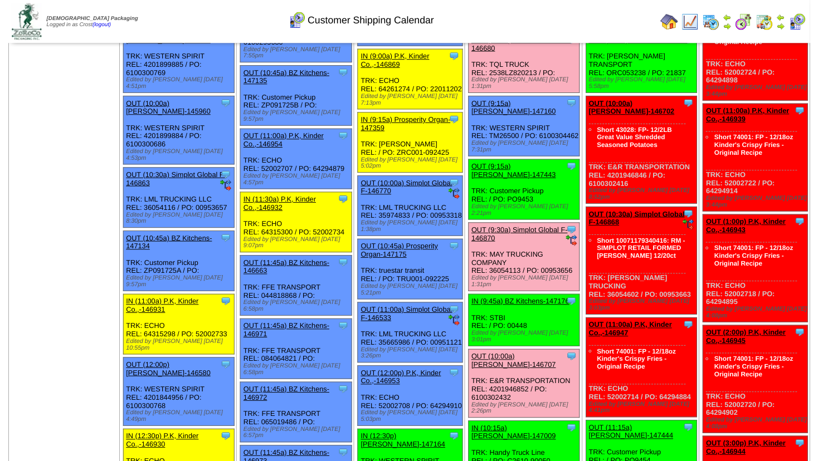
scroll to position [301, 0]
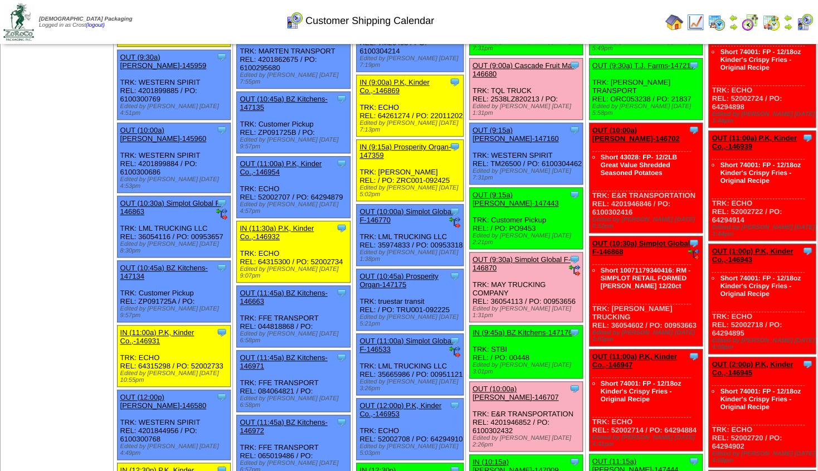
click at [645, 239] on link "OUT (10:30a) Simplot Global F-146868" at bounding box center [641, 247] width 98 height 17
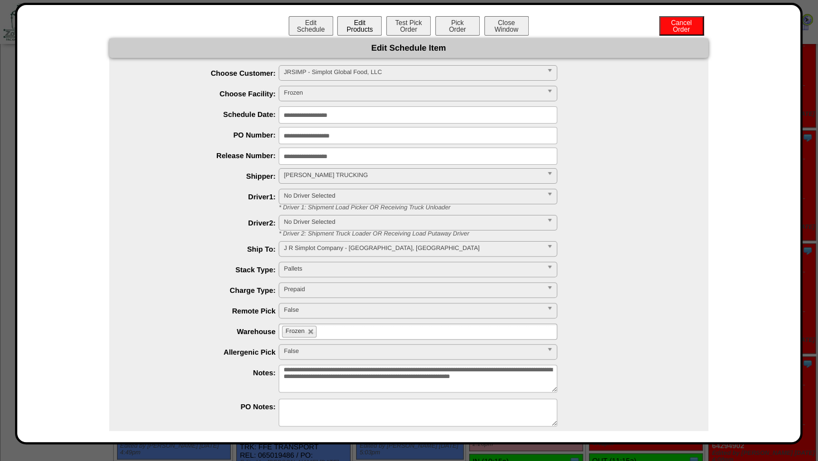
click at [353, 29] on button "Edit Products" at bounding box center [359, 25] width 45 height 19
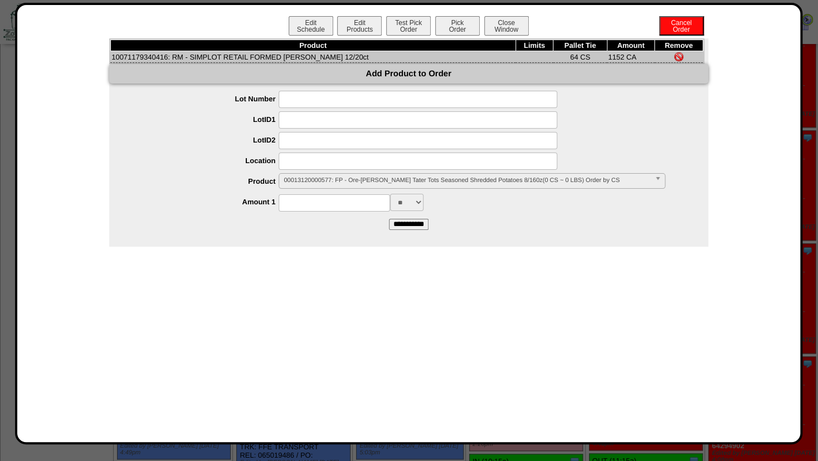
click at [305, 185] on span "00013120000577: FP - Ore-[PERSON_NAME] Tater Tots Seasoned Shredded Potatoes 8/…" at bounding box center [467, 180] width 366 height 13
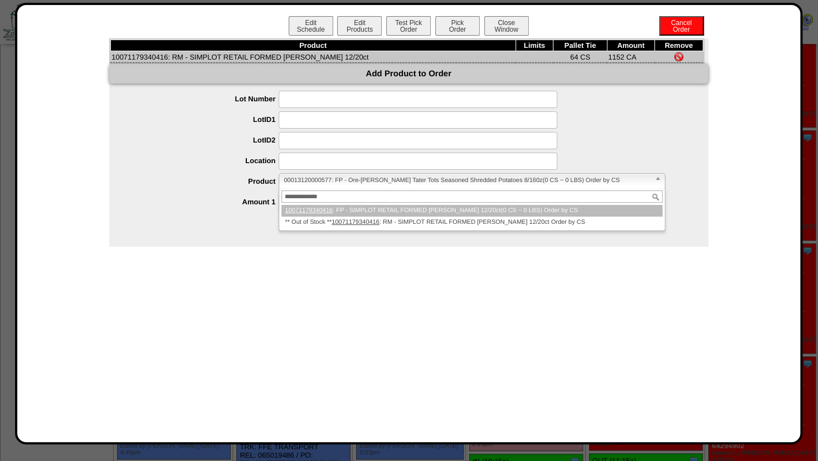
type input "**********"
click at [319, 209] on em "10071179340416" at bounding box center [309, 210] width 48 height 7
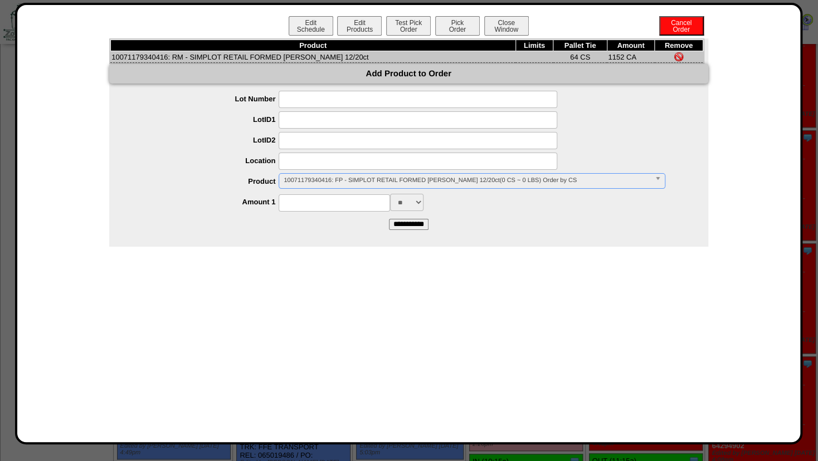
click at [319, 208] on input at bounding box center [334, 202] width 111 height 17
type input "****"
click at [522, 220] on form "**********" at bounding box center [408, 160] width 599 height 139
click at [403, 227] on input "**********" at bounding box center [409, 224] width 40 height 11
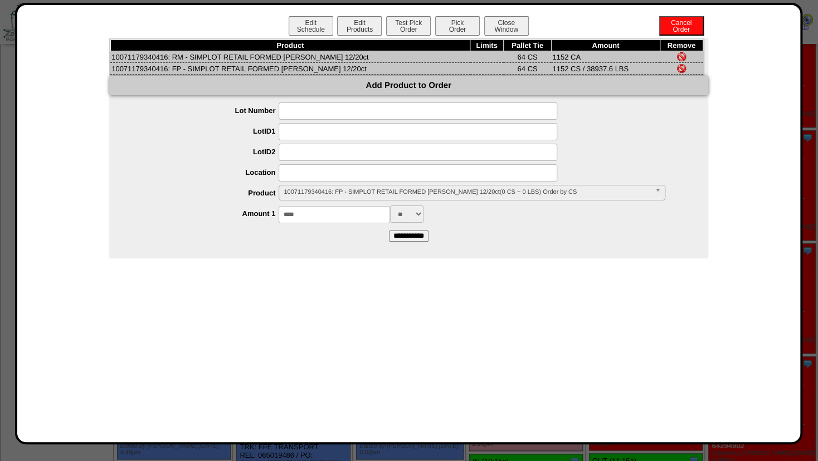
click at [677, 53] on img at bounding box center [681, 56] width 9 height 9
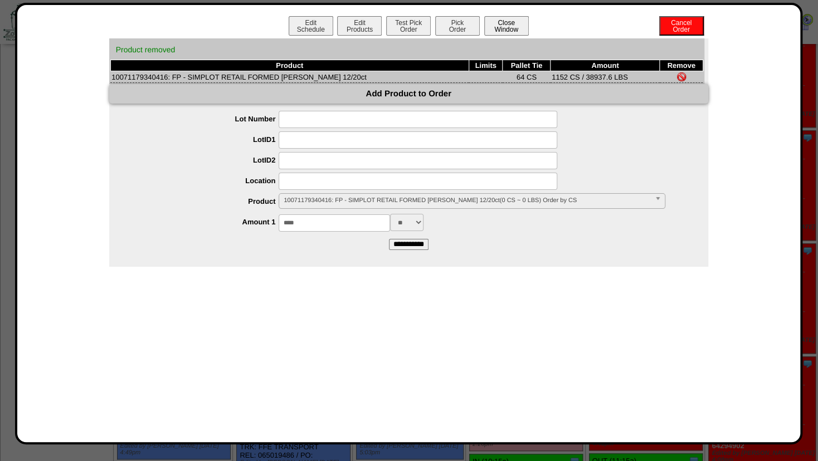
click at [515, 23] on button "Close Window" at bounding box center [506, 25] width 45 height 19
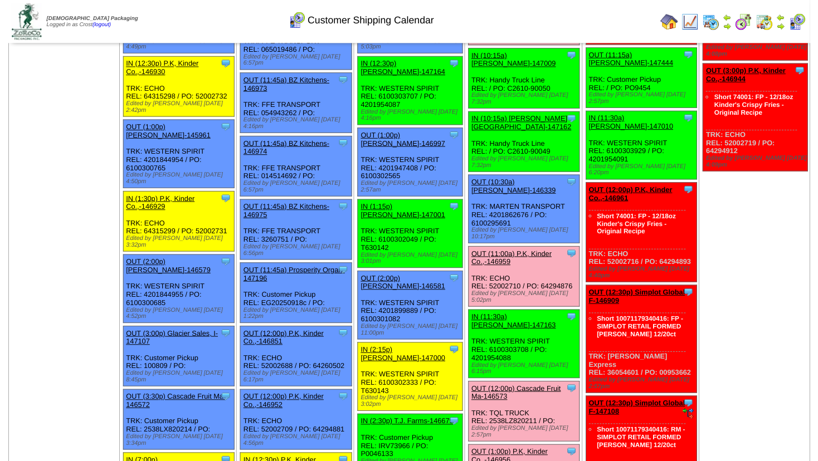
scroll to position [724, 0]
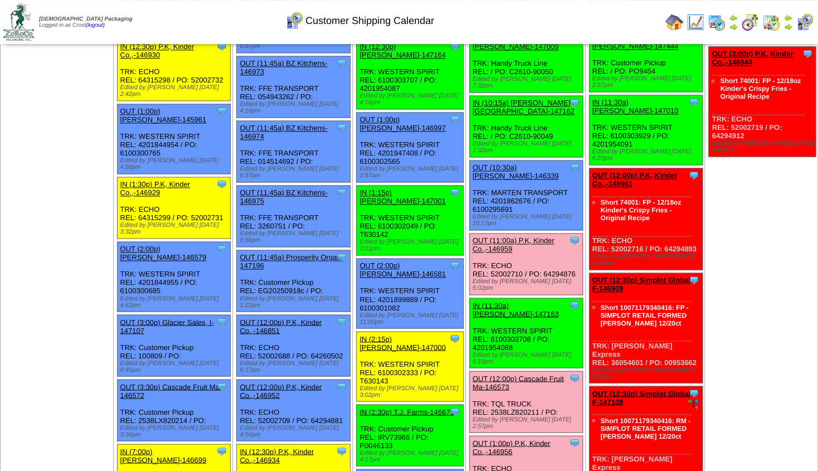
click at [638, 276] on link "OUT (12:30p) Simplot Global F-146909" at bounding box center [641, 284] width 98 height 17
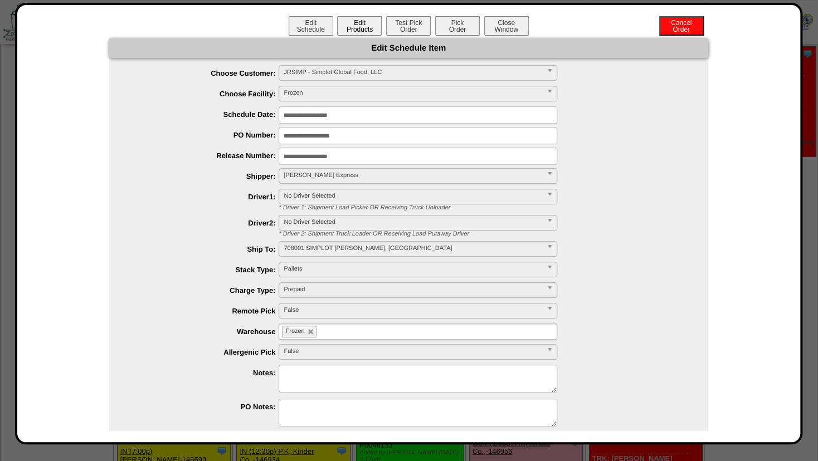
click at [358, 28] on button "Edit Products" at bounding box center [359, 25] width 45 height 19
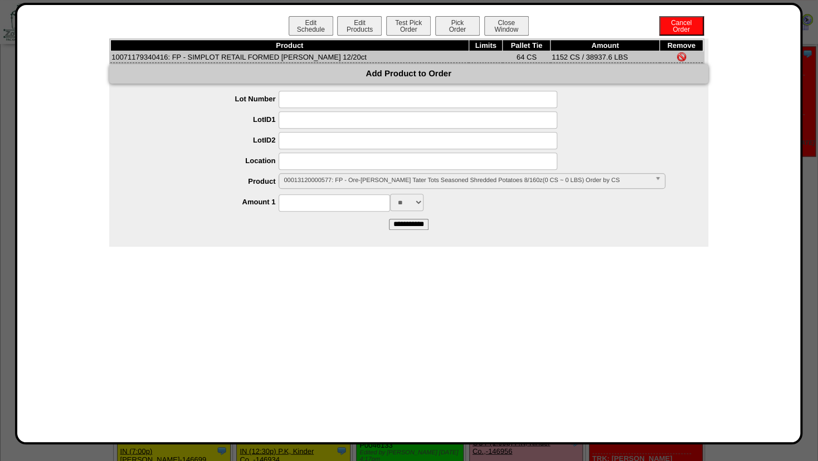
click at [321, 182] on span "00013120000577: FP - Ore-[PERSON_NAME] Tater Tots Seasoned Shredded Potatoes 8/…" at bounding box center [467, 180] width 366 height 13
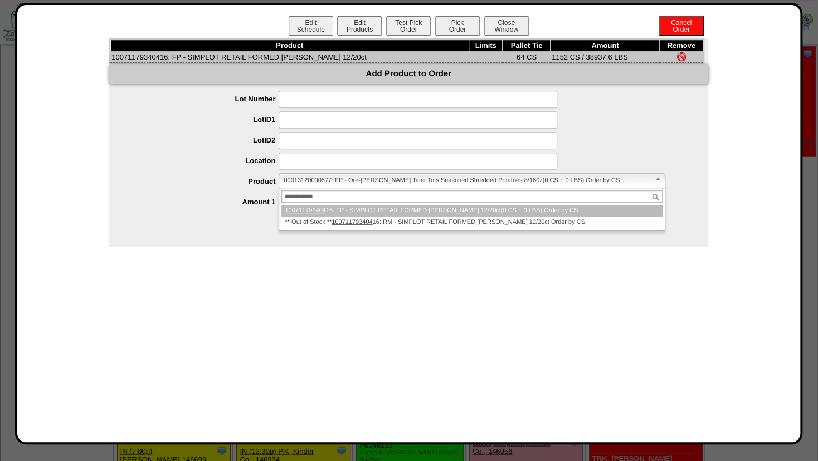
type input "**********"
click at [306, 213] on em "100711793404" at bounding box center [305, 210] width 41 height 7
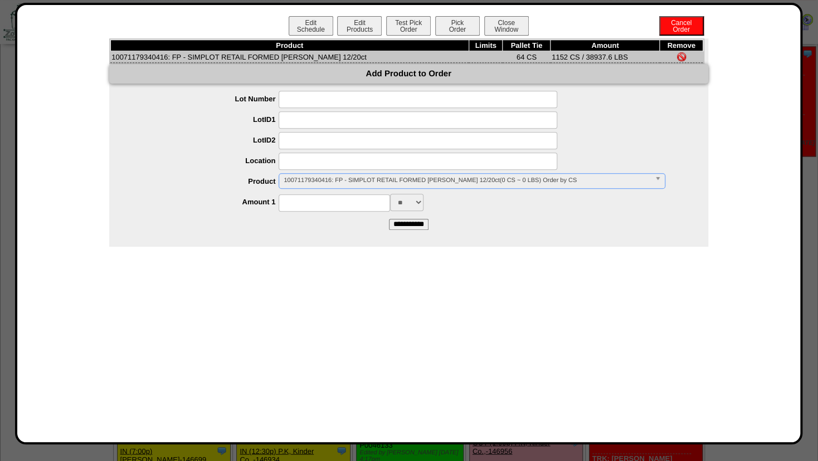
click at [310, 209] on input at bounding box center [334, 202] width 111 height 17
type input "****"
click at [487, 222] on form "**********" at bounding box center [408, 160] width 599 height 139
click at [411, 226] on input "**********" at bounding box center [409, 224] width 40 height 11
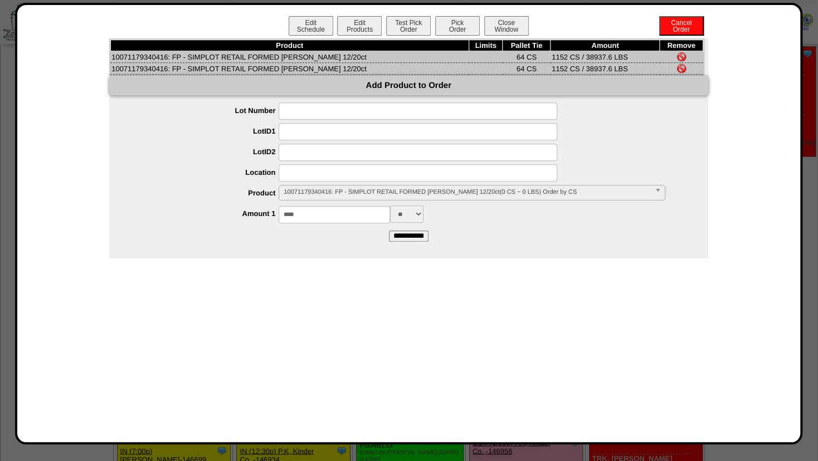
click at [680, 70] on img at bounding box center [681, 68] width 9 height 9
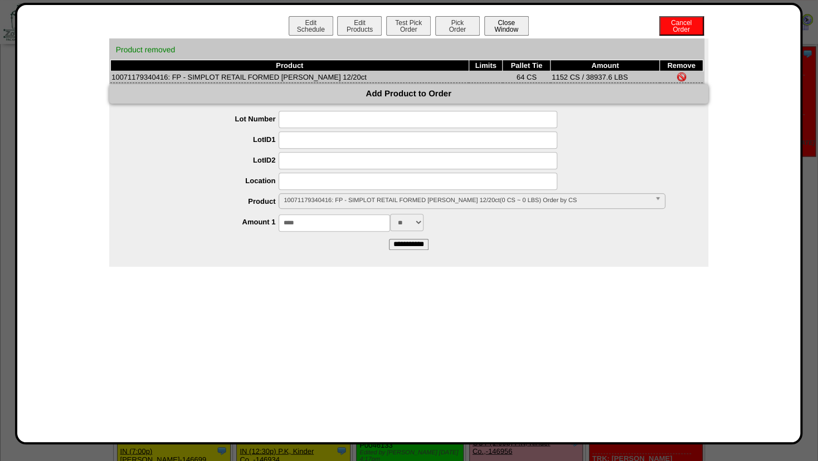
click at [512, 28] on button "Close Window" at bounding box center [506, 25] width 45 height 19
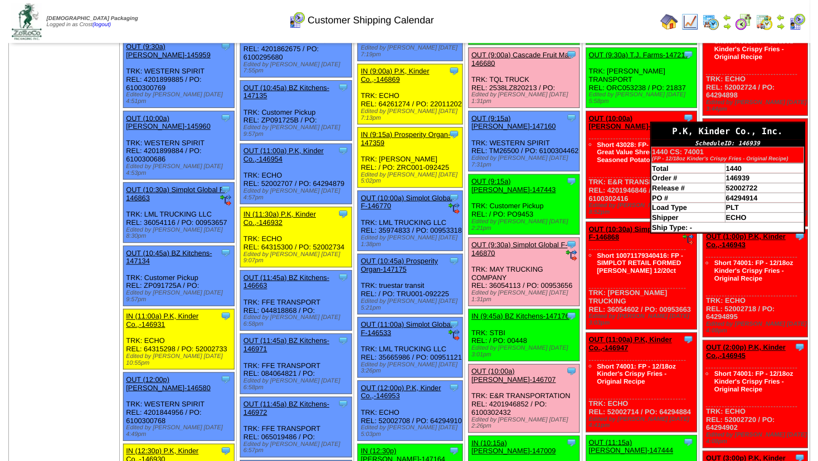
scroll to position [317, 0]
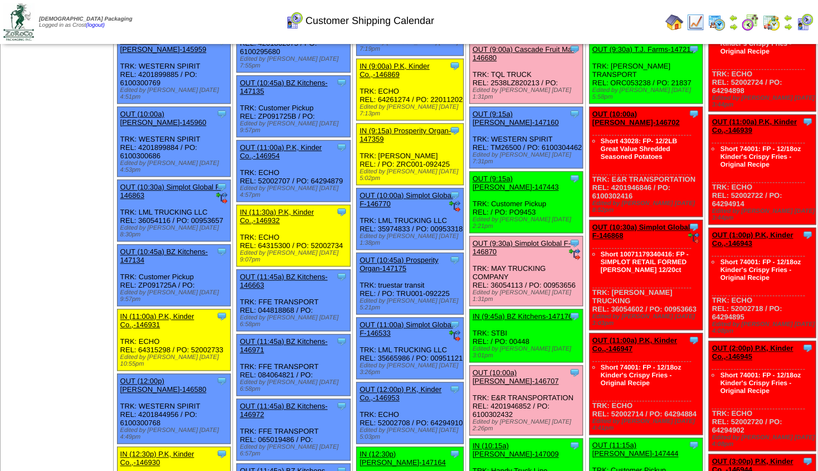
click at [642, 223] on link "OUT (10:30a) Simplot Global F-146868" at bounding box center [641, 231] width 98 height 17
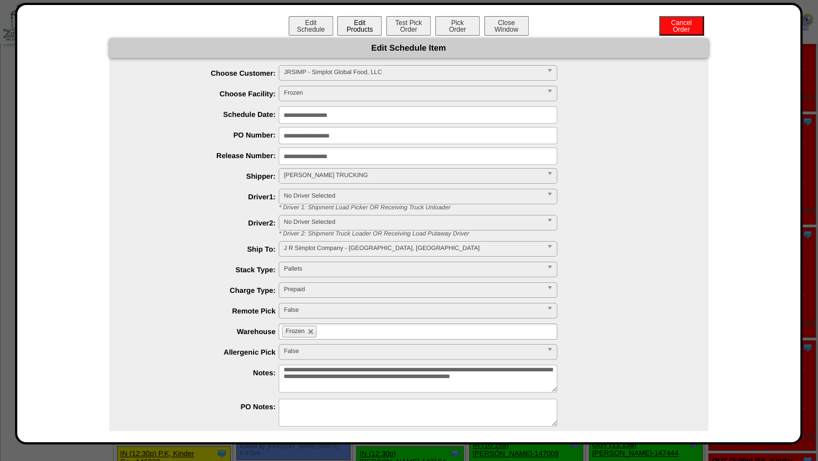
click at [367, 28] on button "Edit Products" at bounding box center [359, 25] width 45 height 19
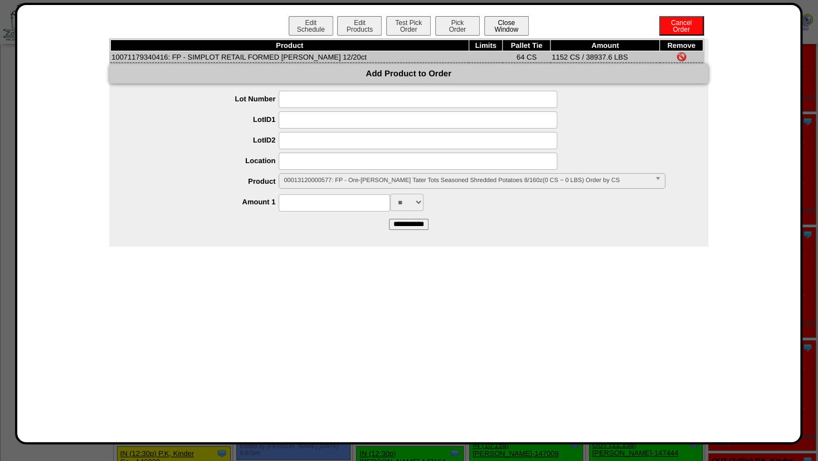
click at [500, 26] on button "Close Window" at bounding box center [506, 25] width 45 height 19
